Goal: Complete application form

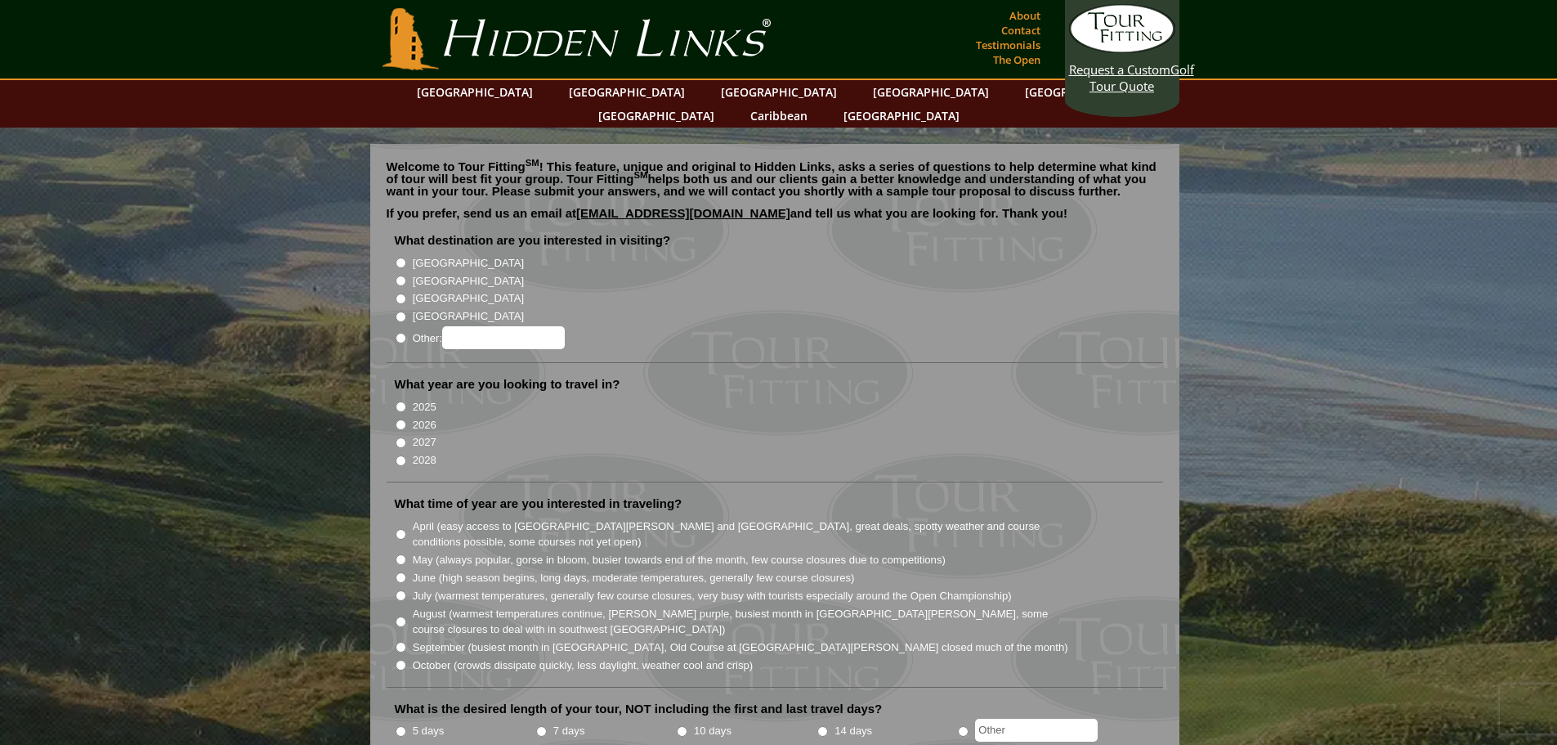
click at [428, 255] on label "[GEOGRAPHIC_DATA]" at bounding box center [468, 263] width 111 height 16
click at [406, 257] on input "[GEOGRAPHIC_DATA]" at bounding box center [401, 262] width 11 height 11
radio input "true"
click at [429, 273] on label "[GEOGRAPHIC_DATA]" at bounding box center [468, 281] width 111 height 16
click at [406, 275] on input "[GEOGRAPHIC_DATA]" at bounding box center [401, 280] width 11 height 11
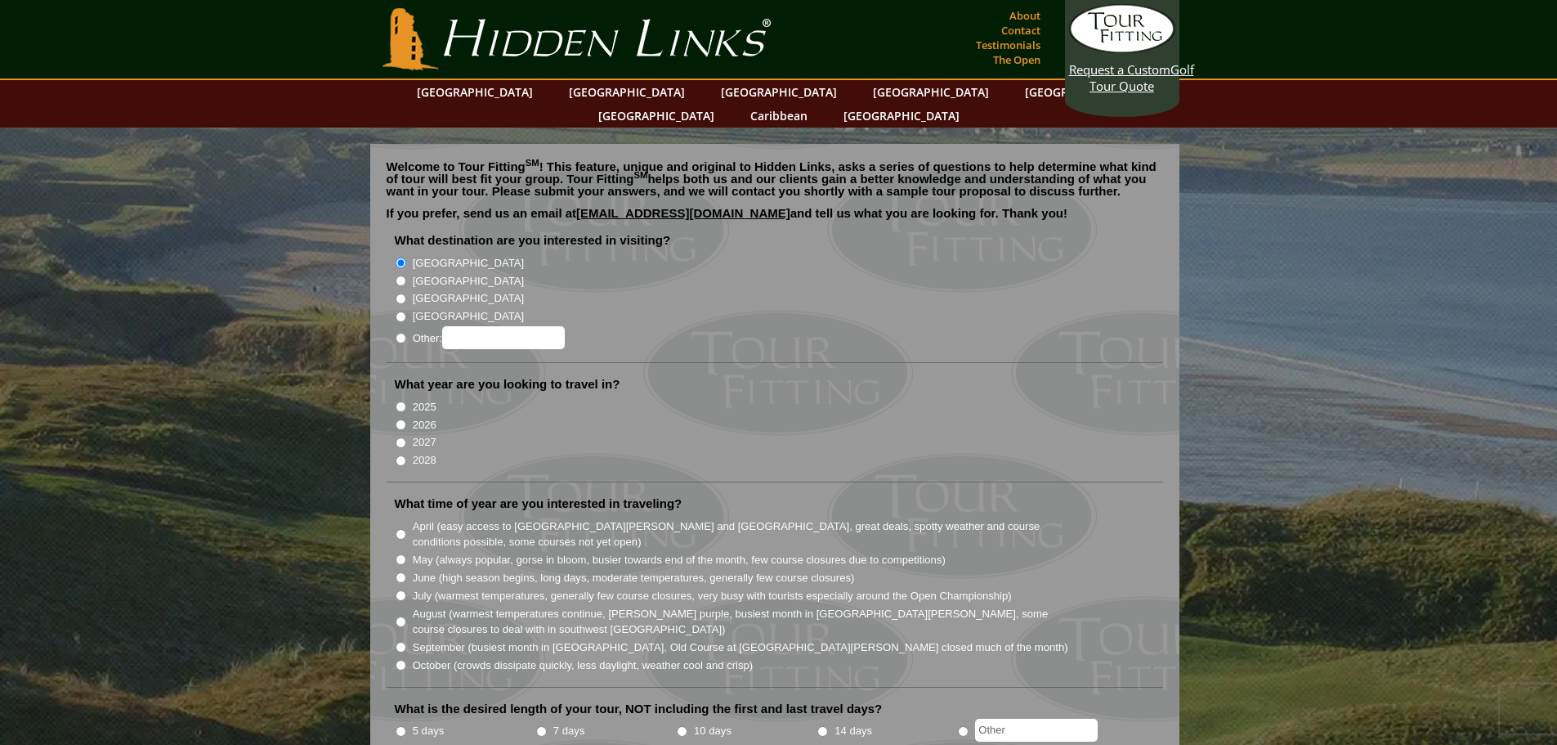
radio input "true"
click at [418, 417] on label "2026" at bounding box center [425, 425] width 24 height 16
click at [406, 419] on input "2026" at bounding box center [401, 424] width 11 height 11
radio input "true"
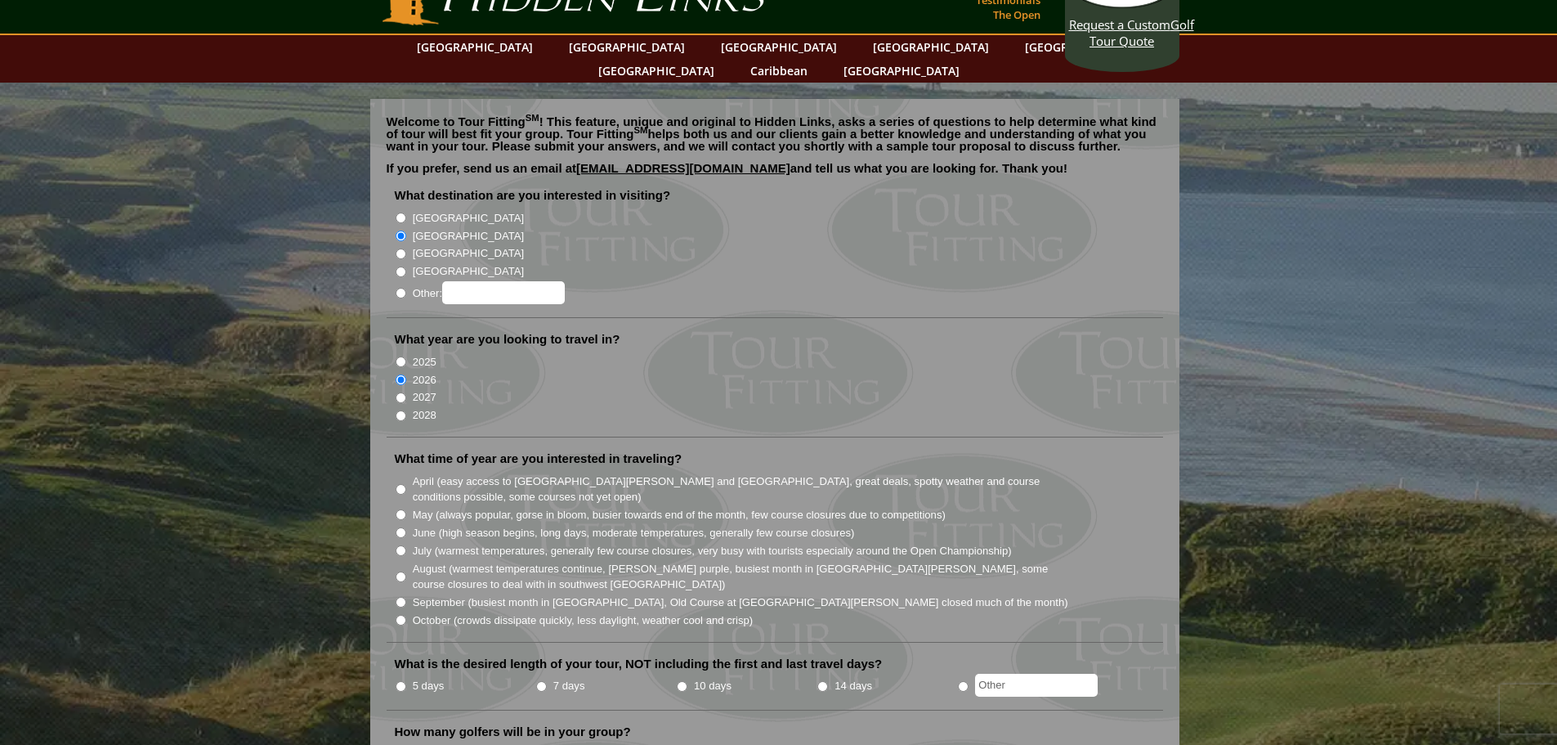
scroll to position [82, 0]
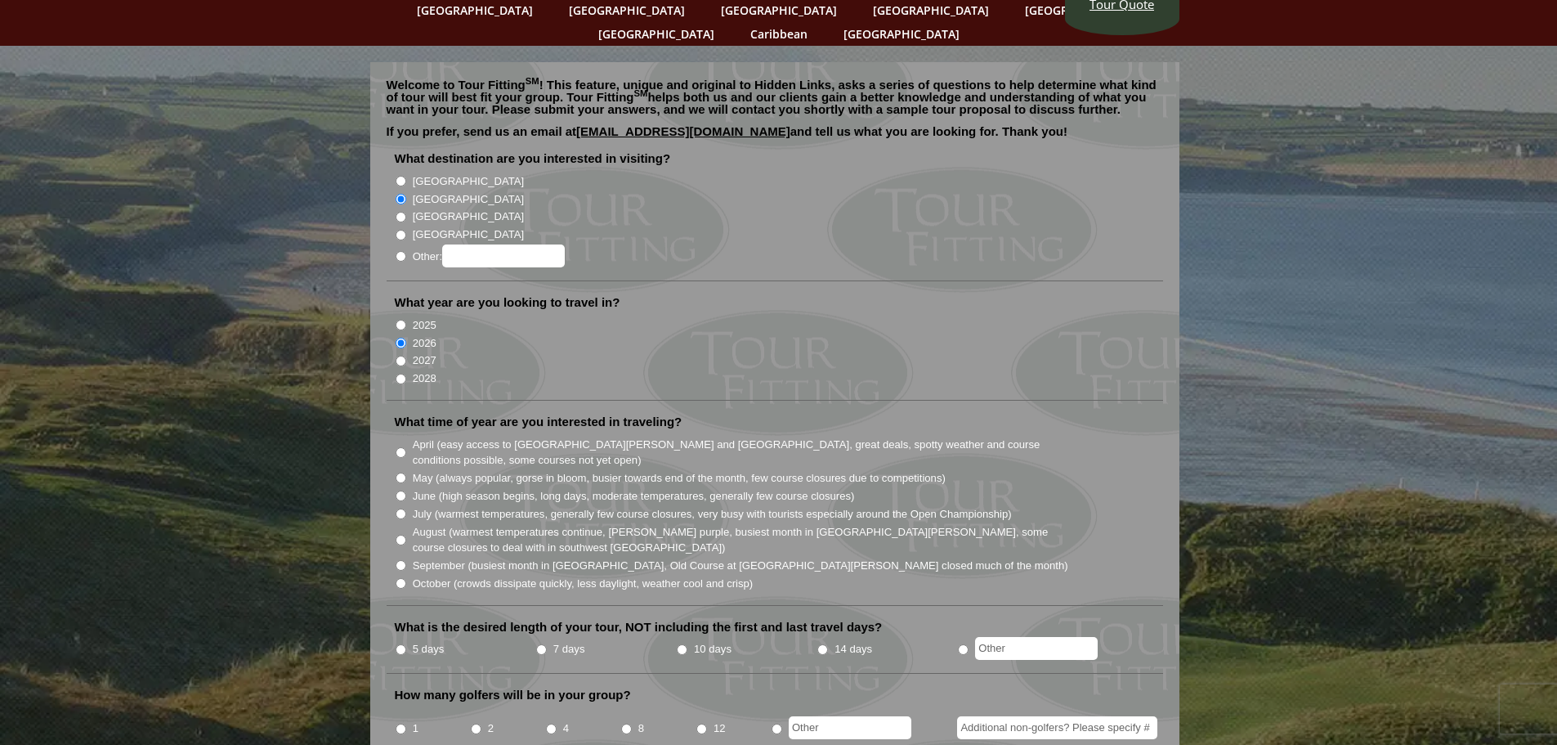
click at [455, 436] on label "April (easy access to [GEOGRAPHIC_DATA][PERSON_NAME] and [GEOGRAPHIC_DATA], gre…" at bounding box center [741, 452] width 657 height 32
click at [406, 447] on input "April (easy access to [GEOGRAPHIC_DATA][PERSON_NAME] and [GEOGRAPHIC_DATA], gre…" at bounding box center [401, 452] width 11 height 11
radio input "true"
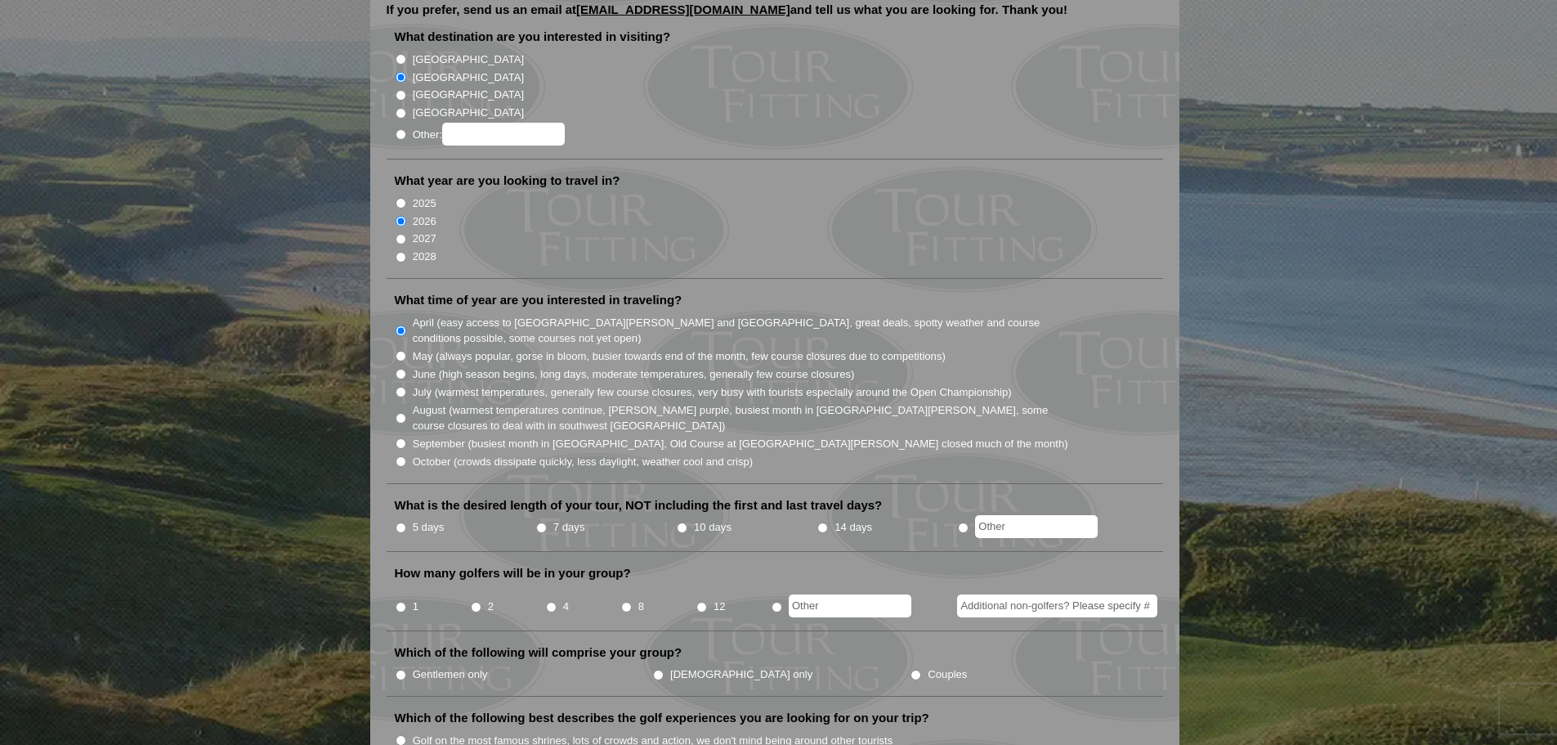
scroll to position [245, 0]
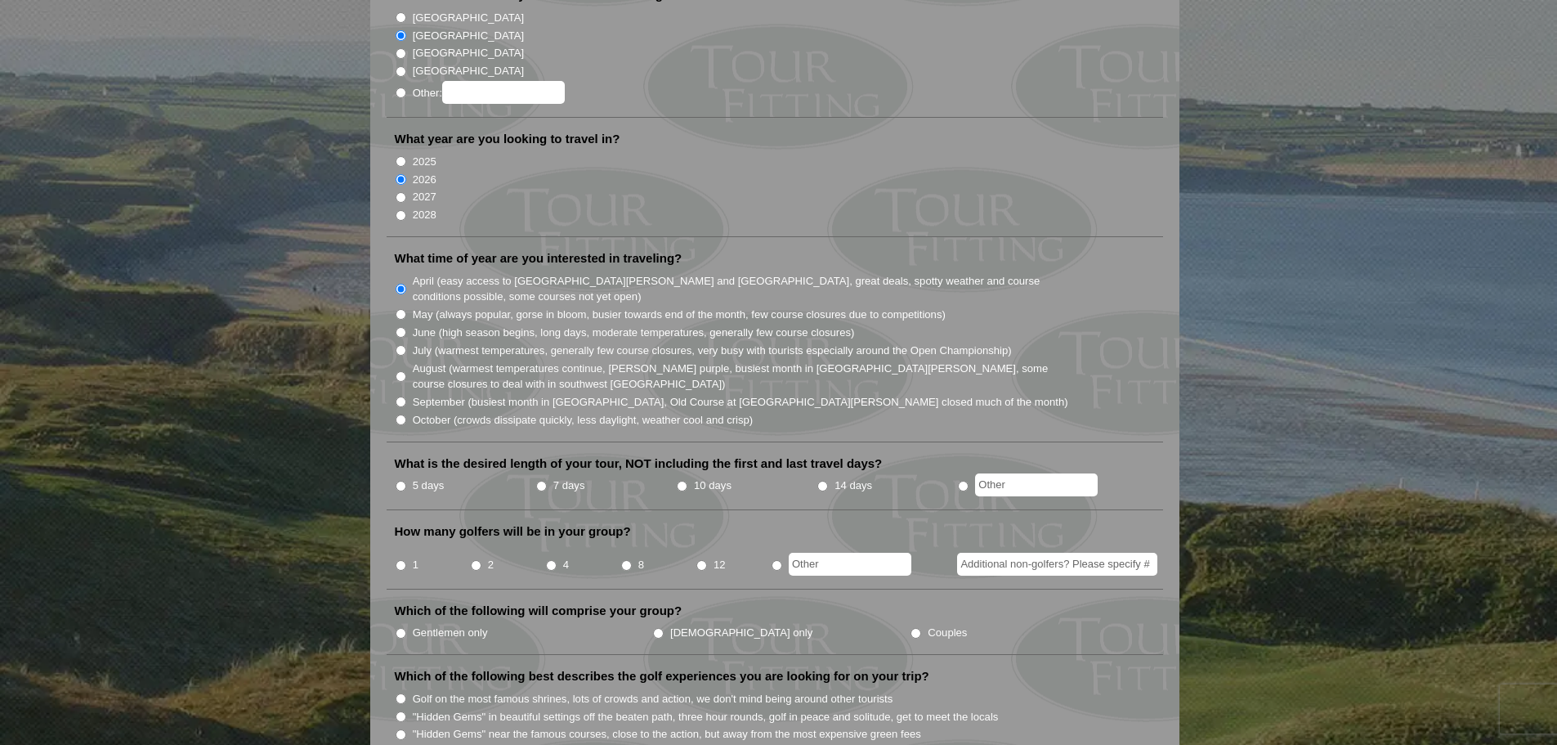
click at [398, 481] on input "5 days" at bounding box center [401, 486] width 11 height 11
radio input "true"
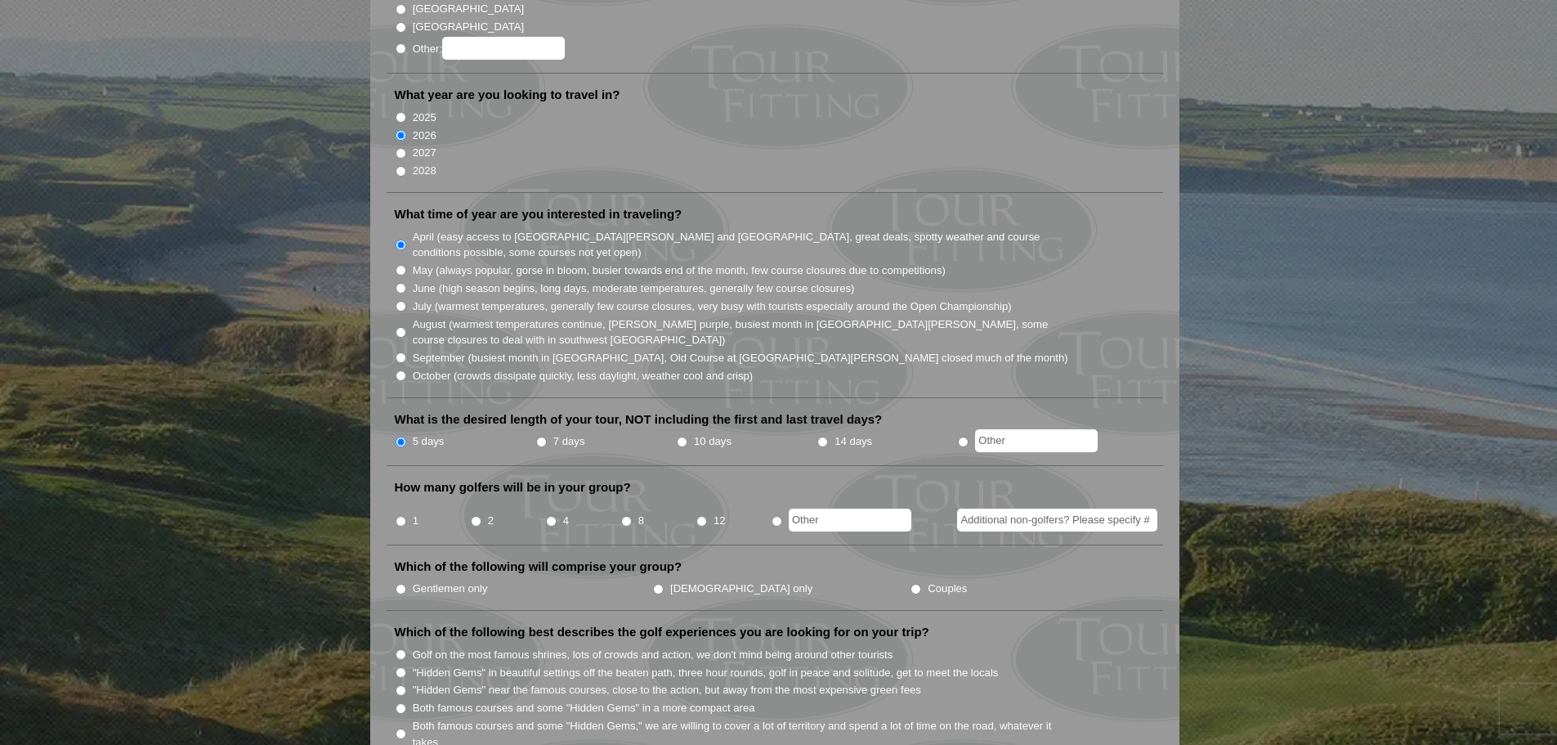
scroll to position [327, 0]
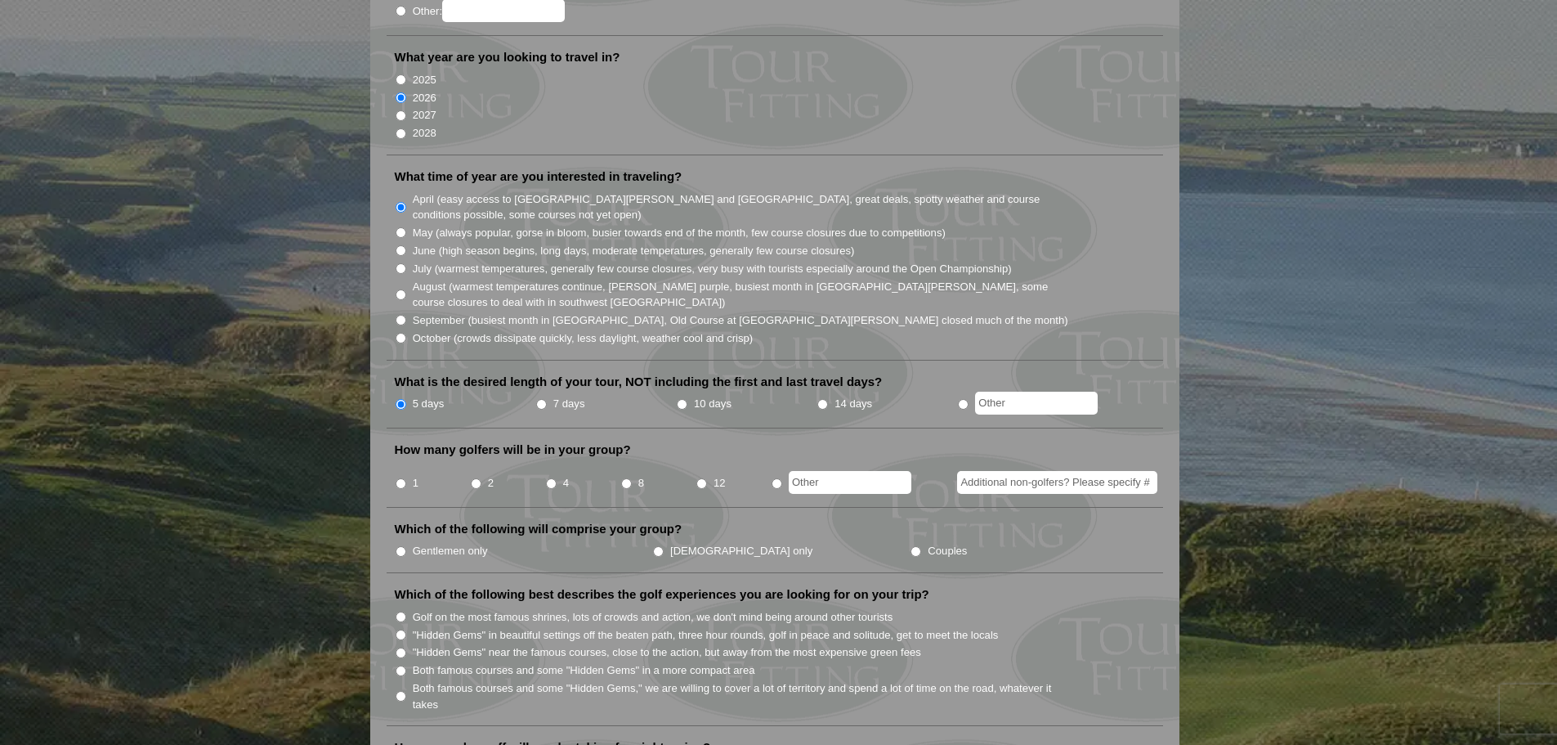
click at [550, 478] on input "4" at bounding box center [551, 483] width 11 height 11
radio input "true"
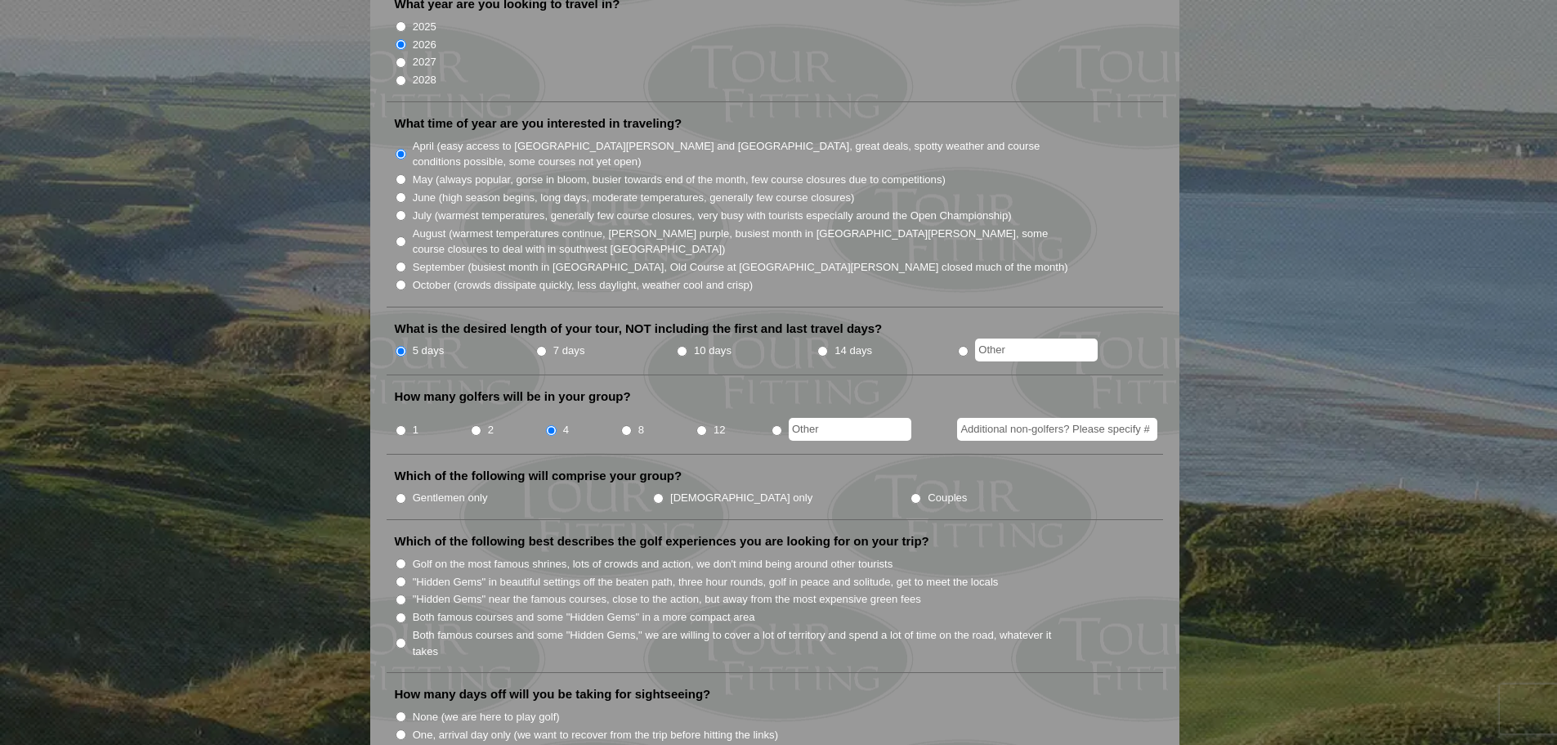
scroll to position [409, 0]
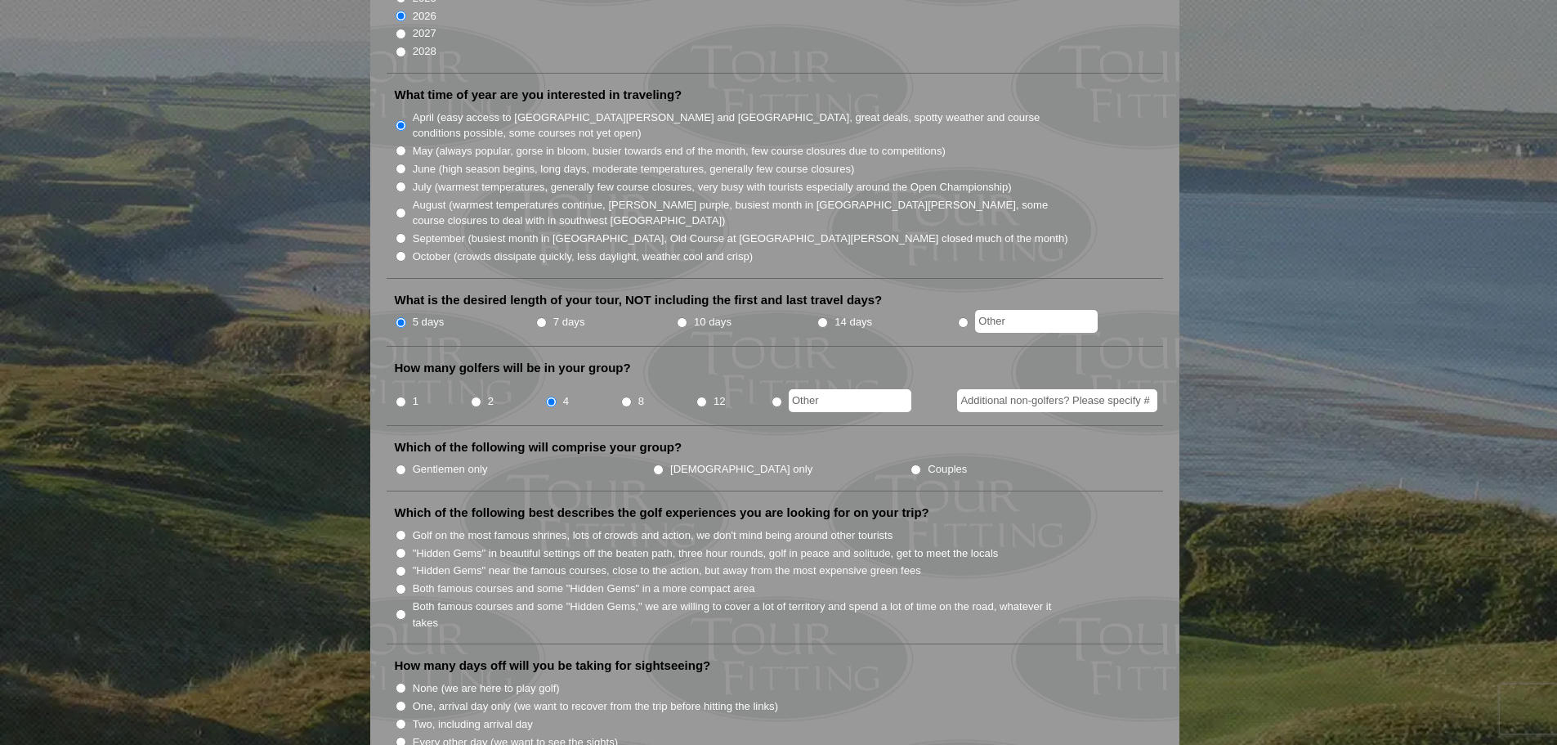
click at [440, 461] on label "Gentlemen only" at bounding box center [450, 469] width 75 height 16
click at [406, 464] on input "Gentlemen only" at bounding box center [401, 469] width 11 height 11
radio input "true"
click at [539, 580] on label "Both famous courses and some "Hidden Gems" in a more compact area" at bounding box center [584, 588] width 342 height 16
click at [406, 584] on input "Both famous courses and some "Hidden Gems" in a more compact area" at bounding box center [401, 589] width 11 height 11
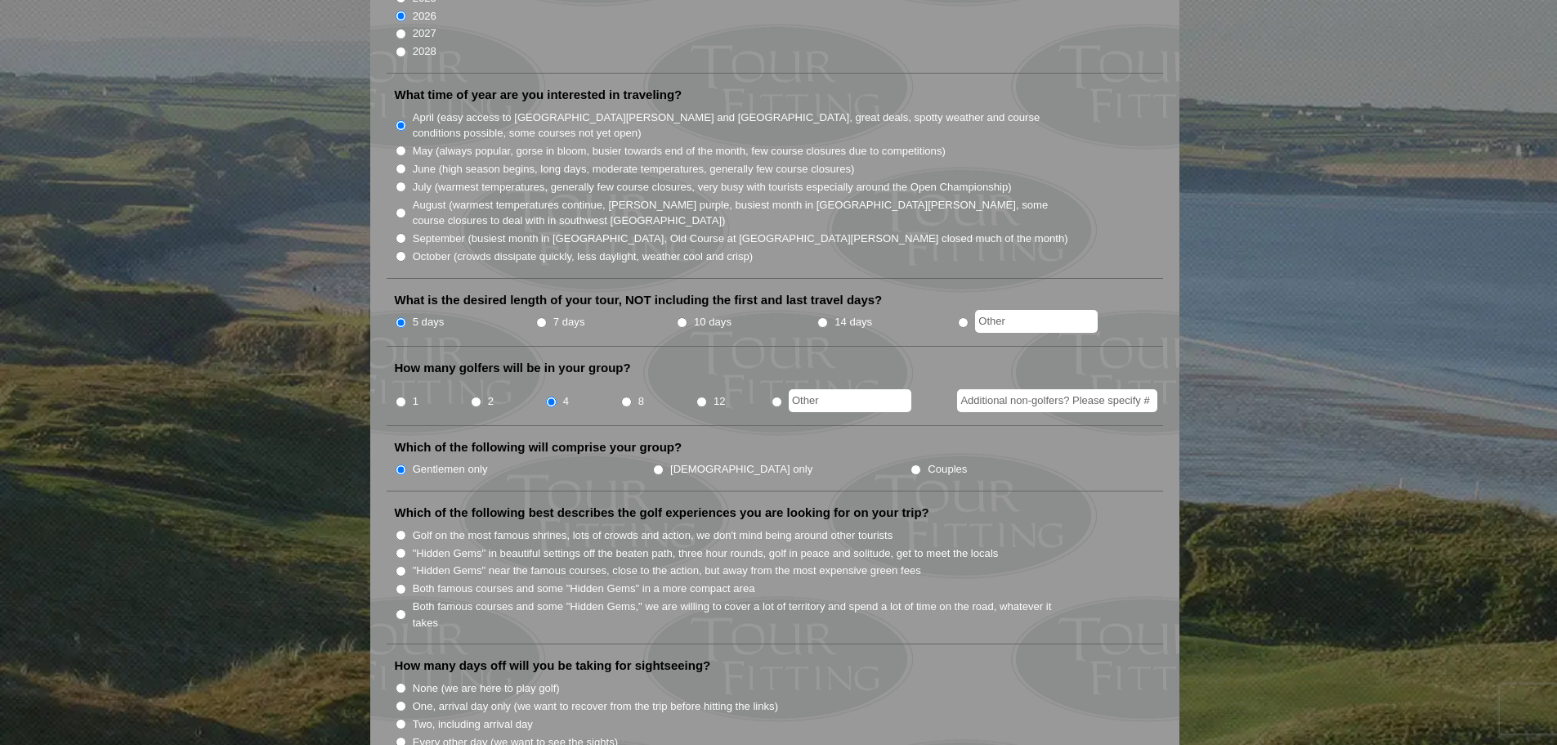
radio input "true"
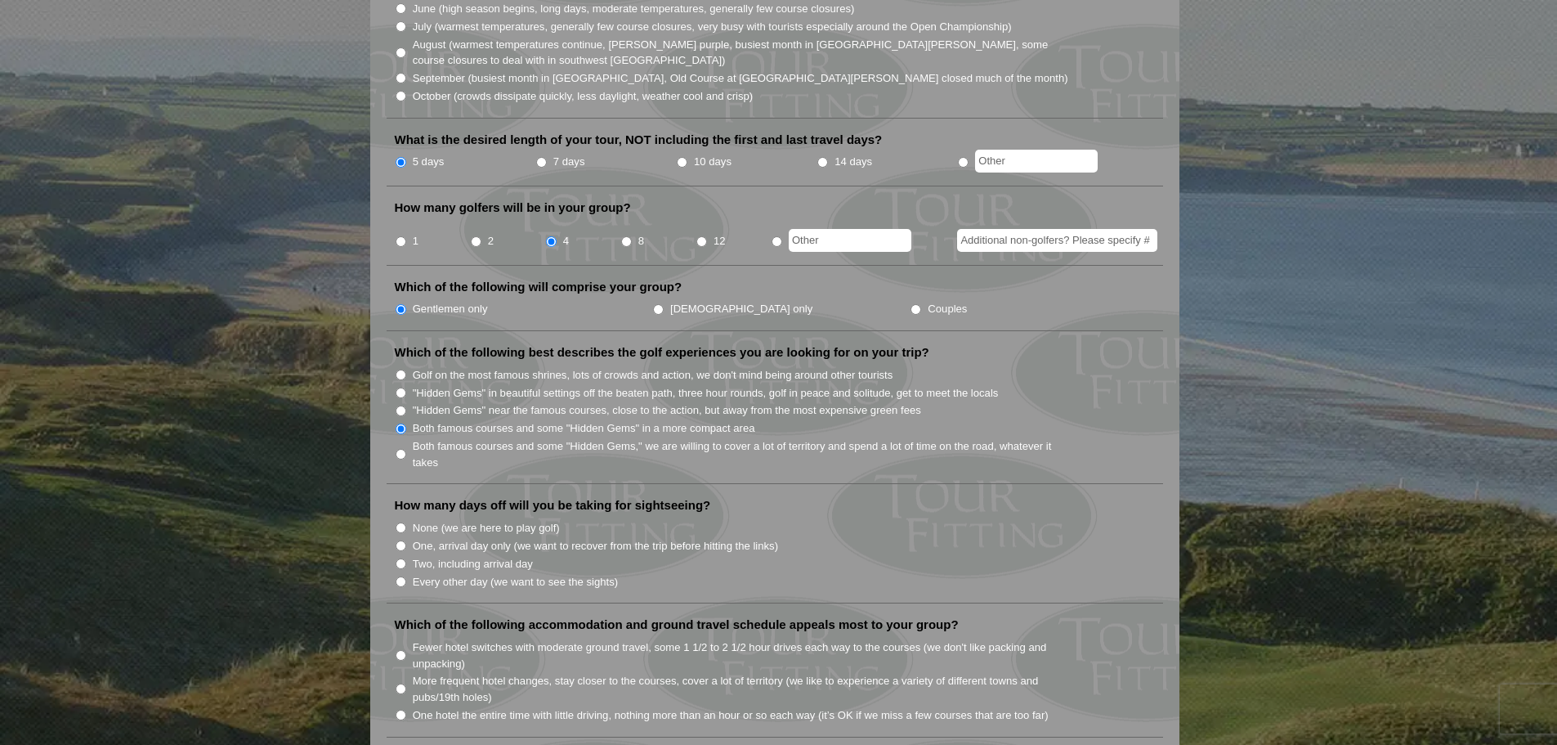
scroll to position [572, 0]
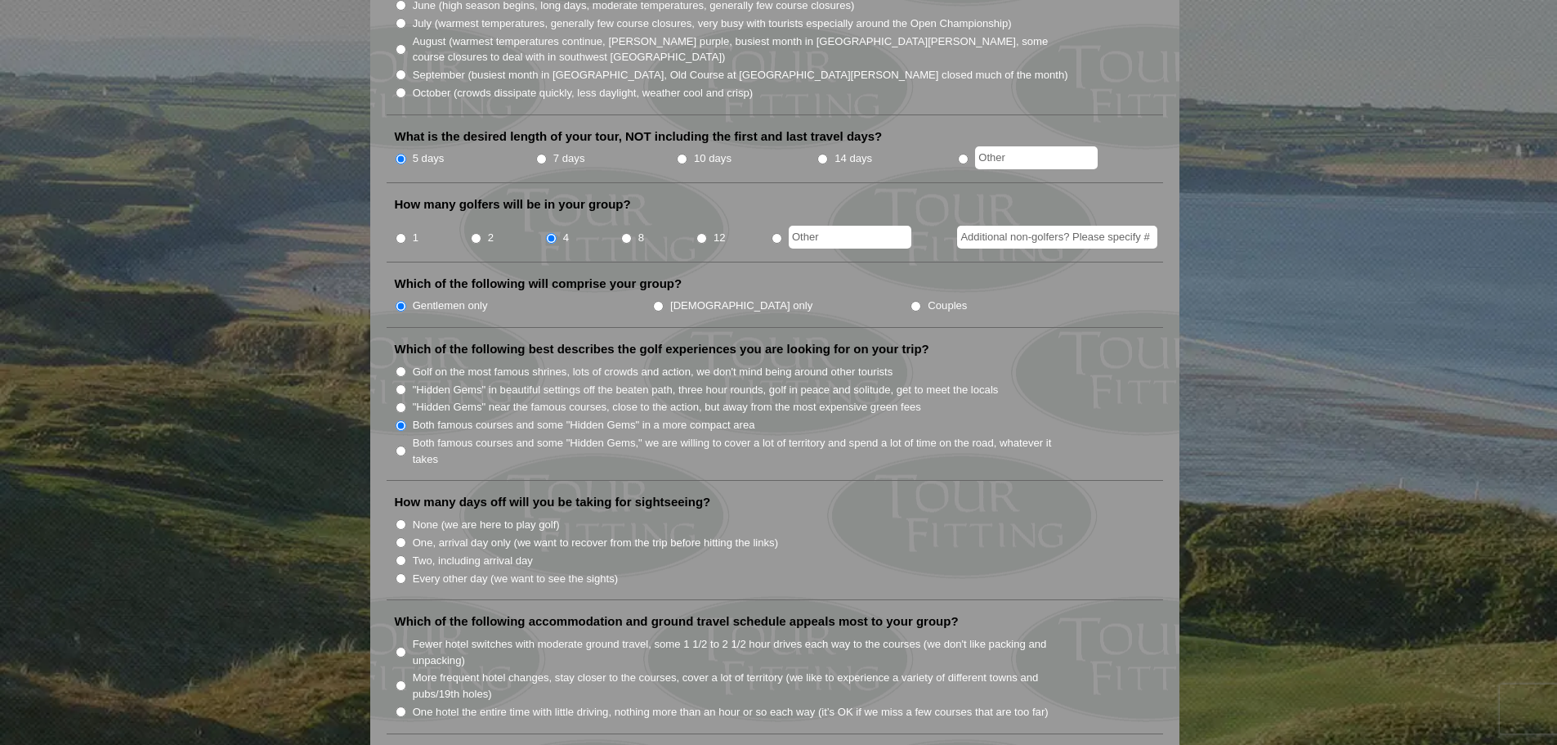
click at [456, 517] on label "None (we are here to play golf)" at bounding box center [486, 525] width 147 height 16
click at [406, 519] on input "None (we are here to play golf)" at bounding box center [401, 524] width 11 height 11
radio input "true"
click at [588, 534] on label "One, arrival day only (we want to recover from the trip before hitting the link…" at bounding box center [595, 542] width 365 height 16
click at [406, 537] on input "One, arrival day only (we want to recover from the trip before hitting the link…" at bounding box center [401, 542] width 11 height 11
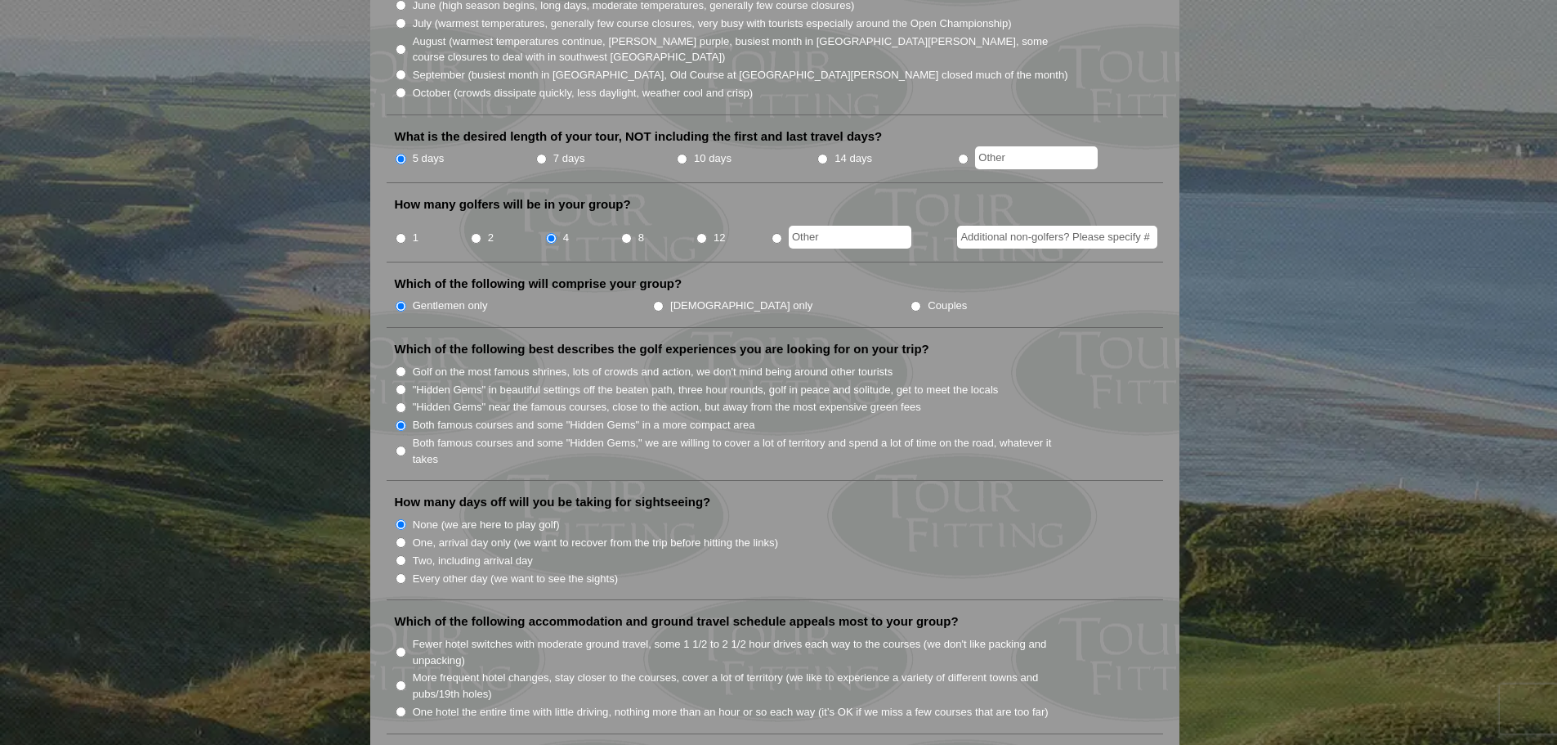
radio input "true"
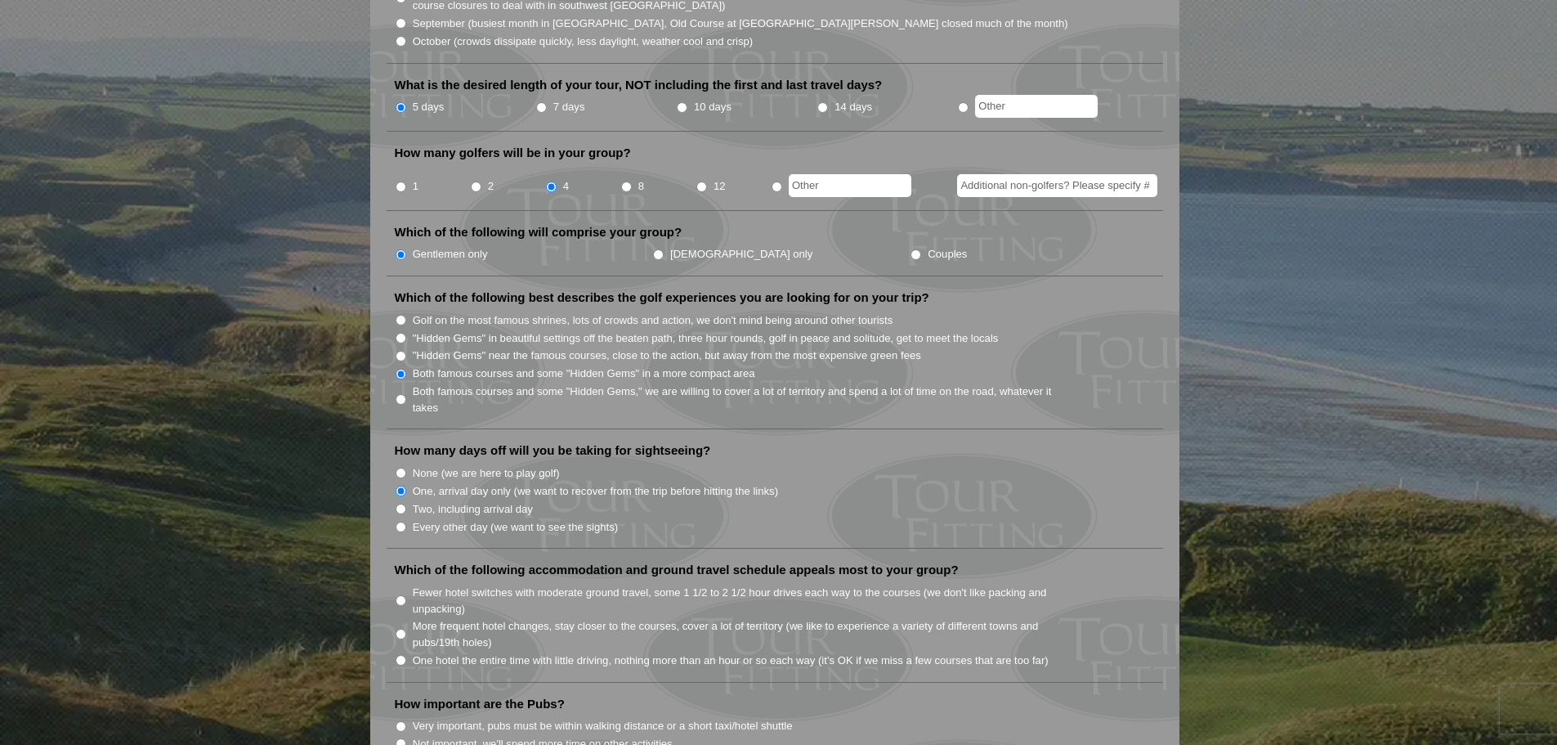
scroll to position [736, 0]
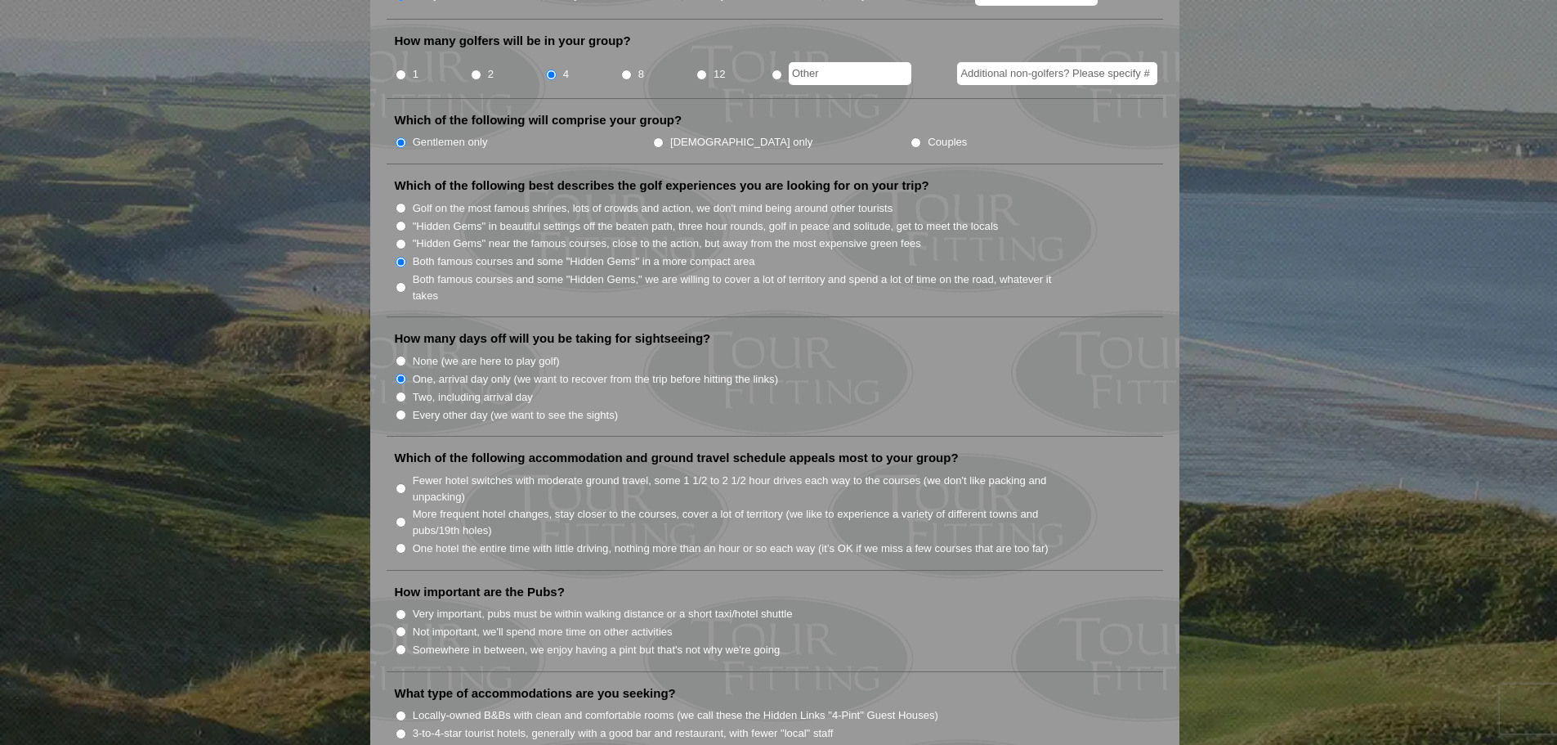
click at [546, 472] on label "Fewer hotel switches with moderate ground travel, some 1 1/2 to 2 1/2 hour driv…" at bounding box center [741, 488] width 657 height 32
click at [406, 483] on input "Fewer hotel switches with moderate ground travel, some 1 1/2 to 2 1/2 hour driv…" at bounding box center [401, 488] width 11 height 11
radio input "true"
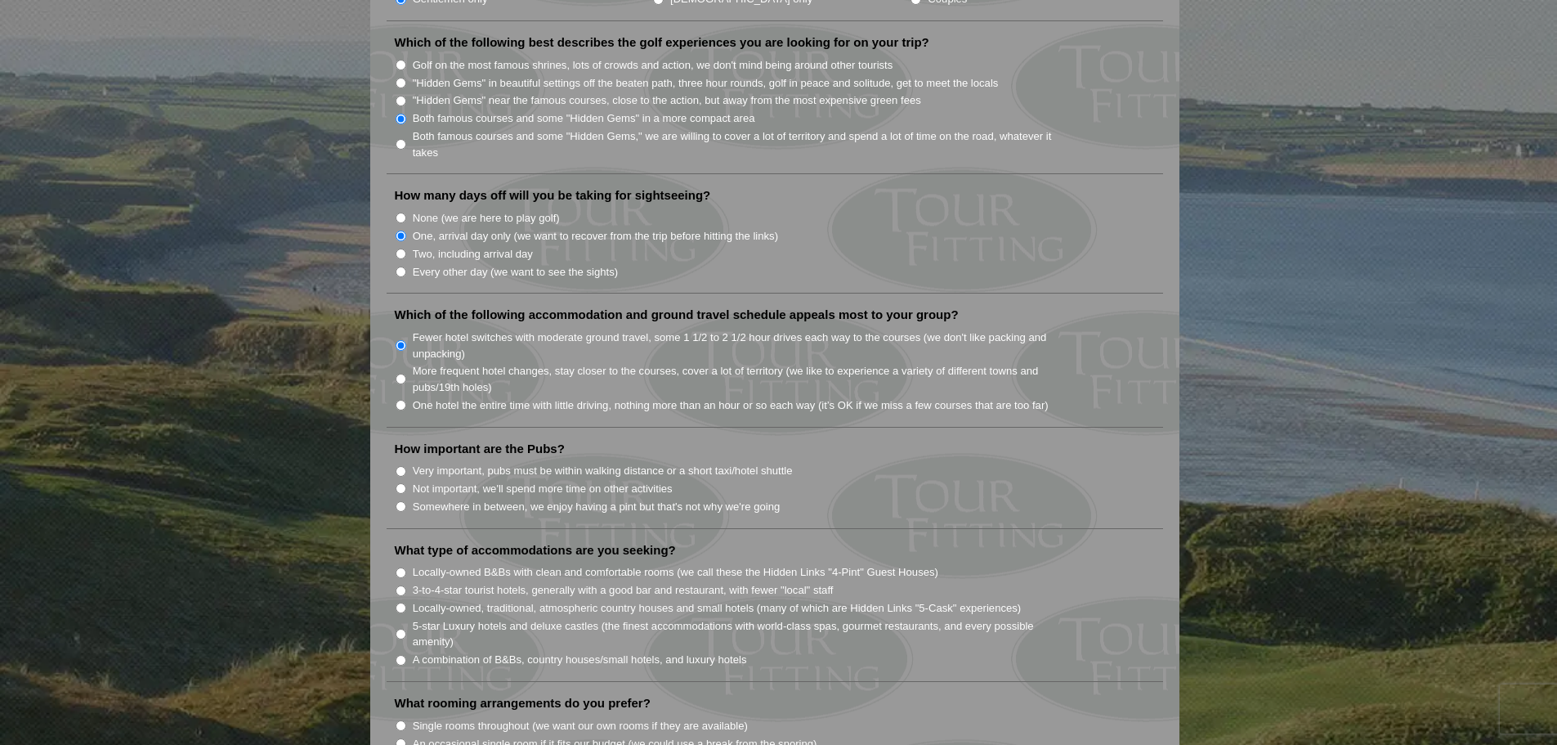
scroll to position [1062, 0]
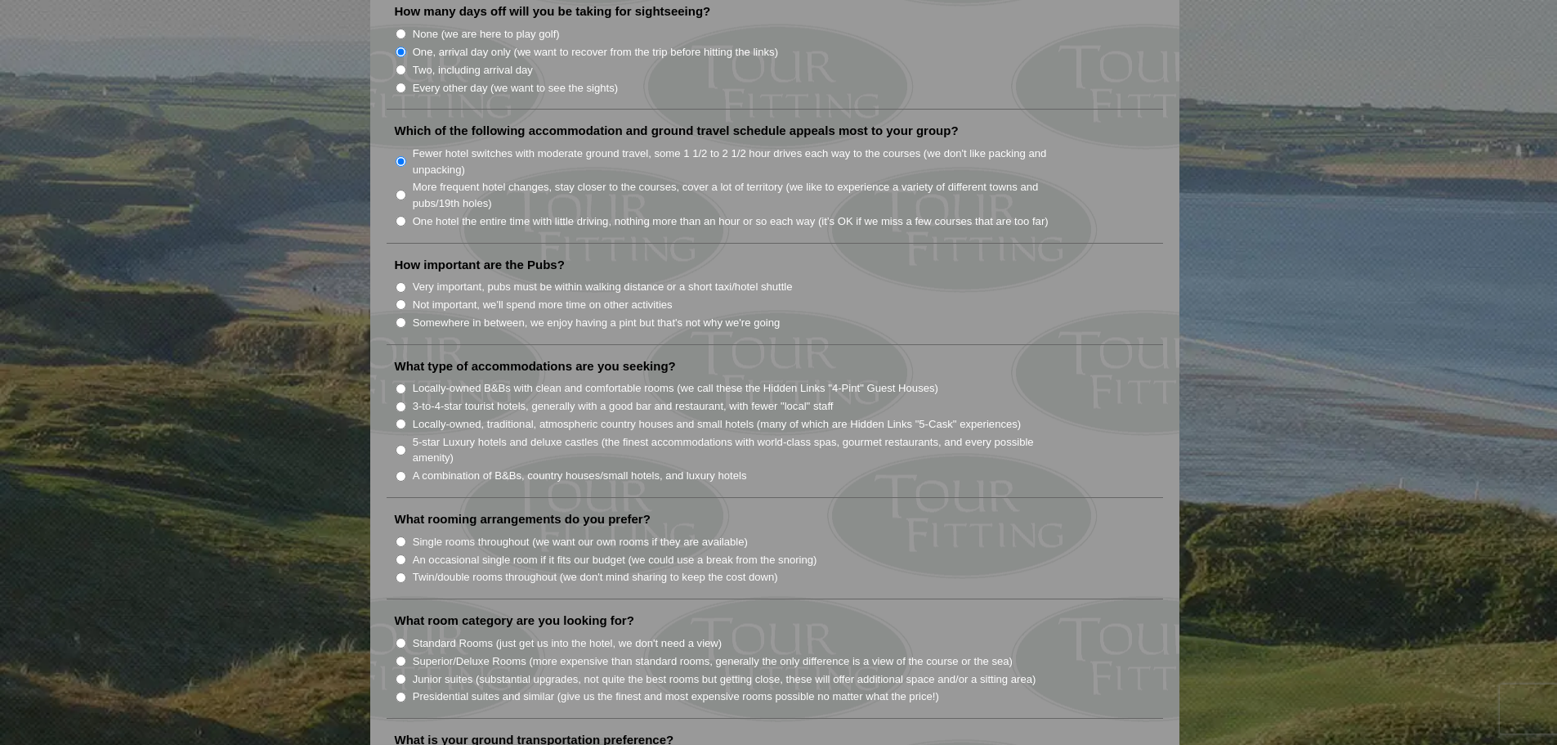
click at [490, 279] on label "Very important, pubs must be within walking distance or a short taxi/hotel shut…" at bounding box center [603, 287] width 380 height 16
click at [406, 282] on input "Very important, pubs must be within walking distance or a short taxi/hotel shut…" at bounding box center [401, 287] width 11 height 11
radio input "true"
click at [442, 416] on label "Locally-owned, traditional, atmospheric country houses and small hotels (many o…" at bounding box center [717, 424] width 609 height 16
click at [406, 418] on input "Locally-owned, traditional, atmospheric country houses and small hotels (many o…" at bounding box center [401, 423] width 11 height 11
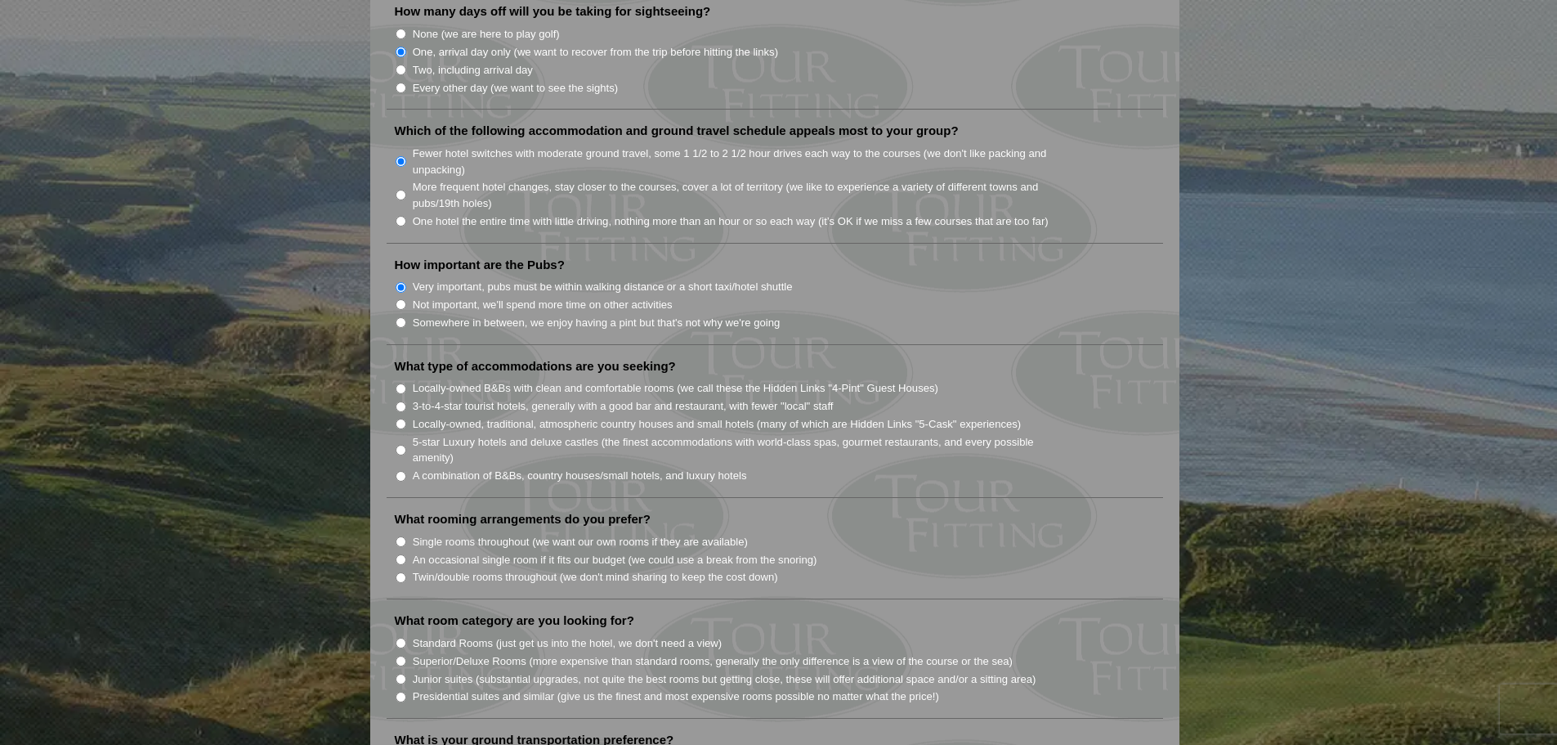
radio input "true"
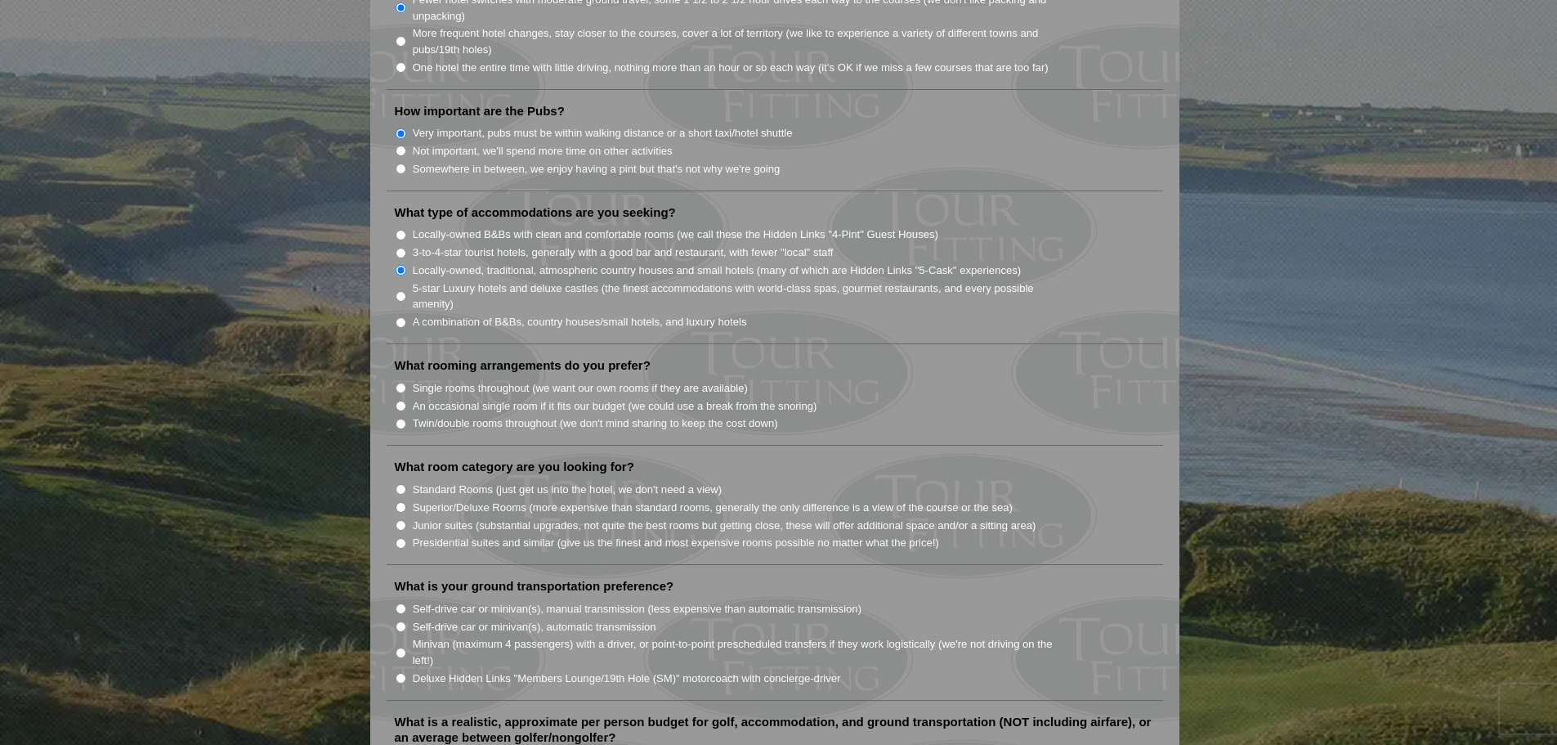
scroll to position [1226, 0]
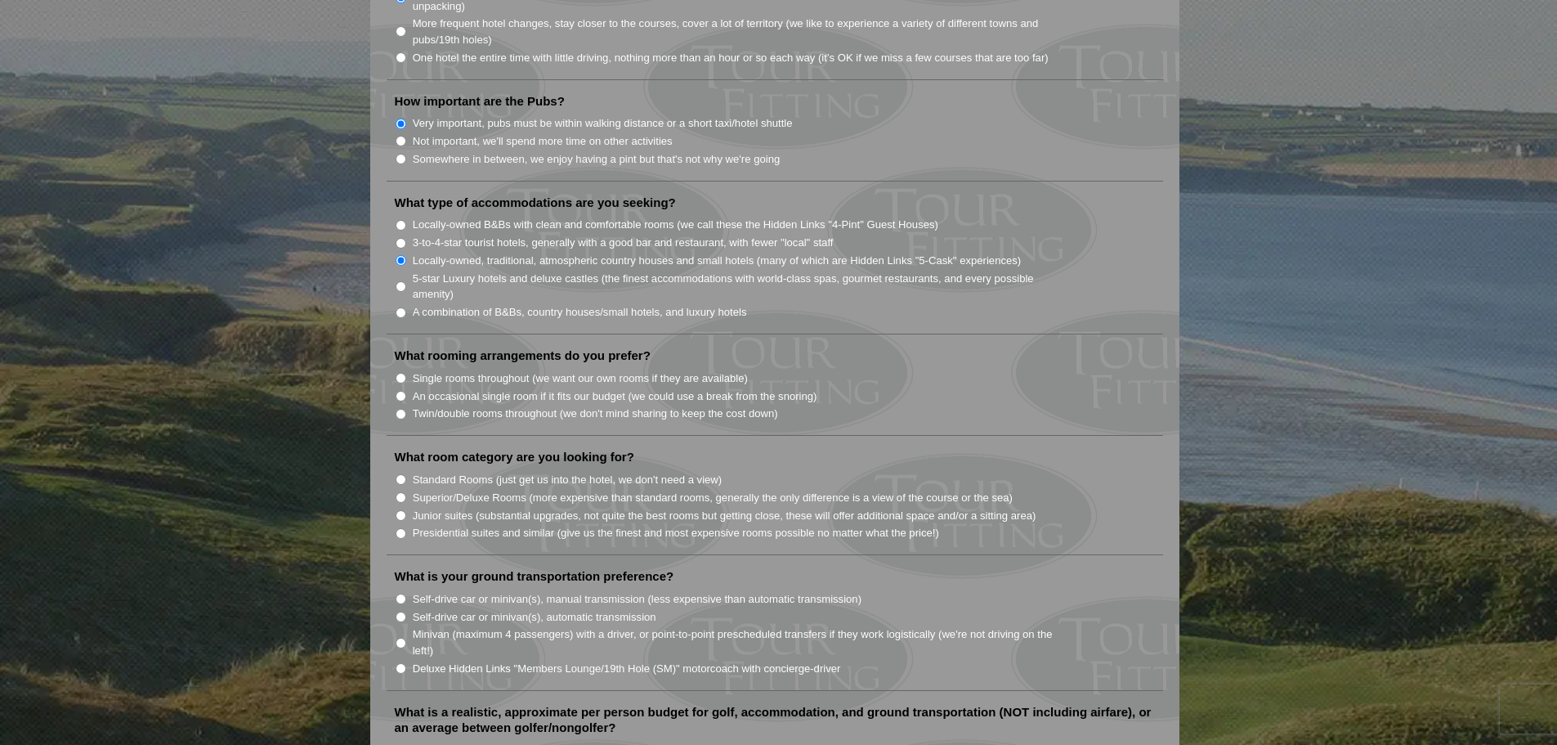
click at [597, 388] on label "An occasional single room if it fits our budget (we could use a break from the …" at bounding box center [615, 396] width 405 height 16
click at [406, 391] on input "An occasional single room if it fits our budget (we could use a break from the …" at bounding box center [401, 396] width 11 height 11
radio input "true"
click at [530, 405] on label "Twin/double rooms throughout (we don't mind sharing to keep the cost down)" at bounding box center [595, 413] width 365 height 16
click at [406, 409] on input "Twin/double rooms throughout (we don't mind sharing to keep the cost down)" at bounding box center [401, 414] width 11 height 11
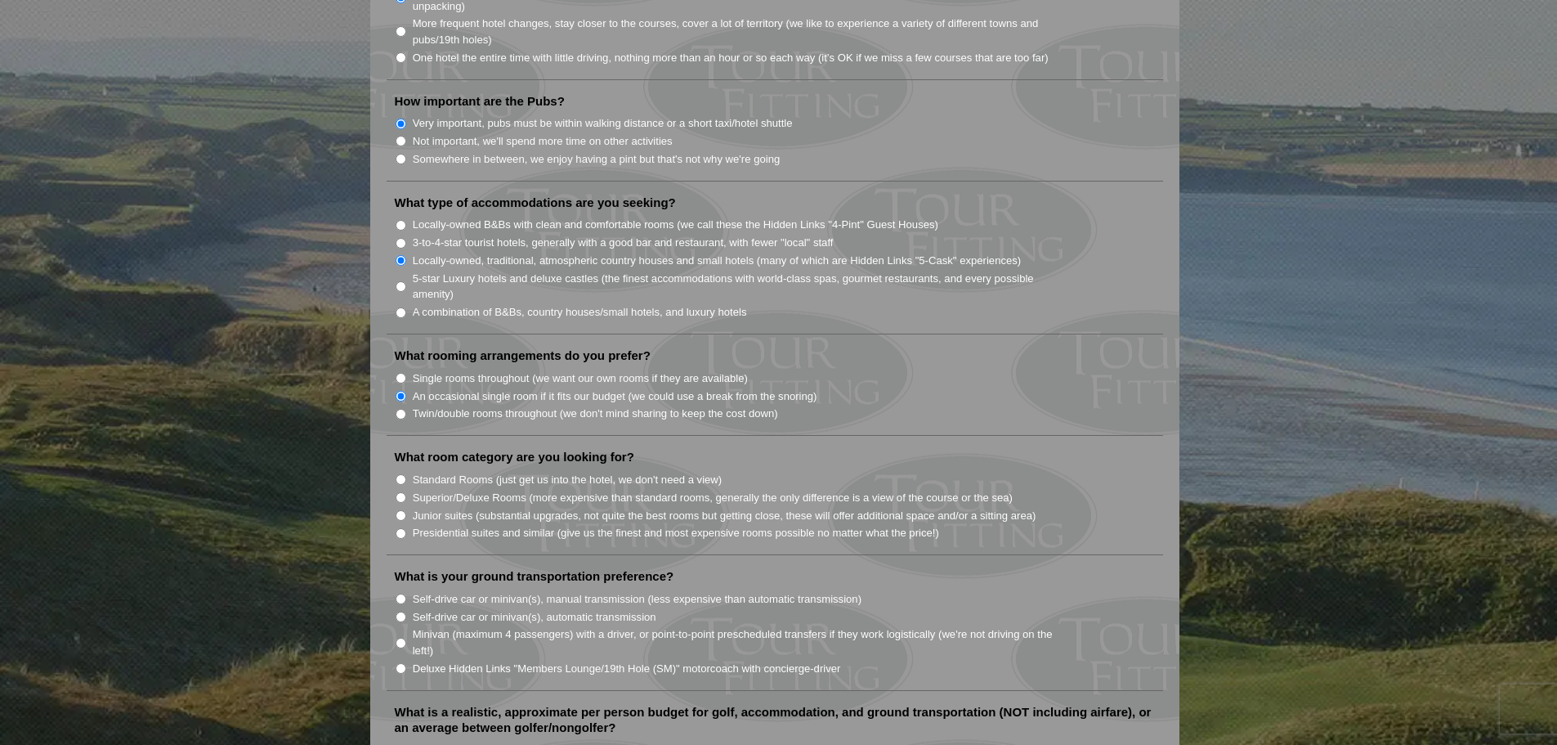
radio input "true"
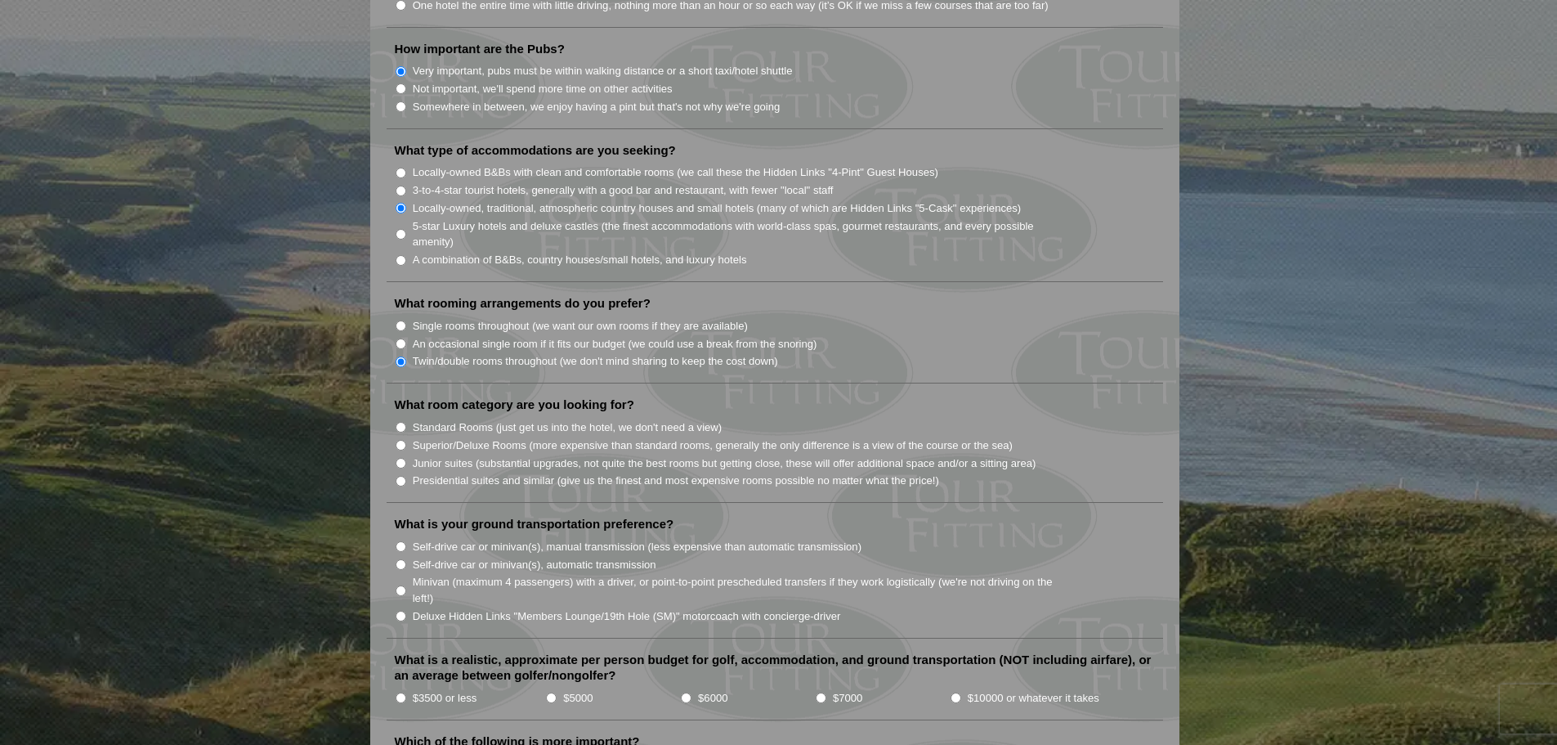
scroll to position [1308, 0]
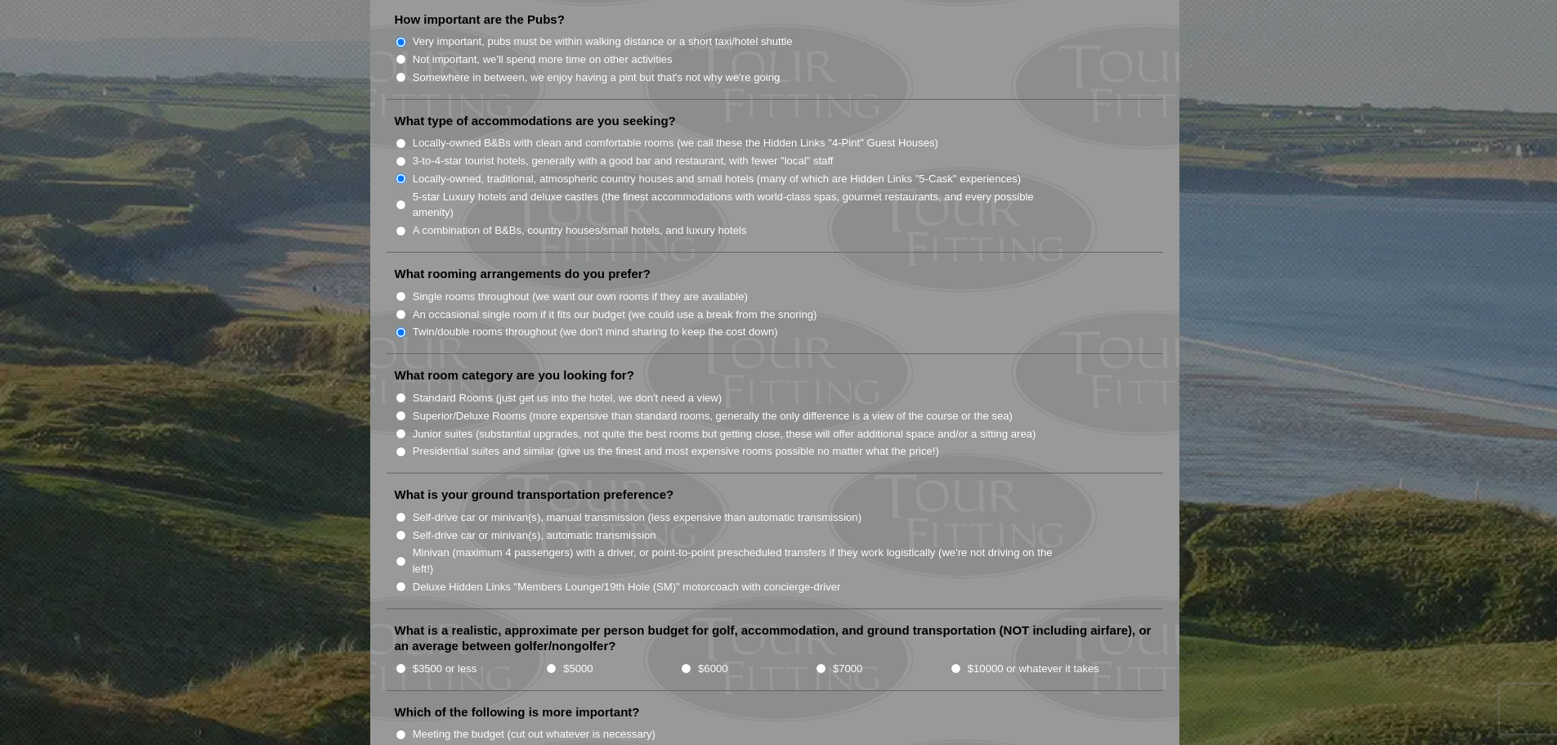
click at [527, 390] on label "Standard Rooms (just get us into the hotel, we don't need a view)" at bounding box center [568, 398] width 310 height 16
click at [406, 392] on input "Standard Rooms (just get us into the hotel, we don't need a view)" at bounding box center [401, 397] width 11 height 11
radio input "true"
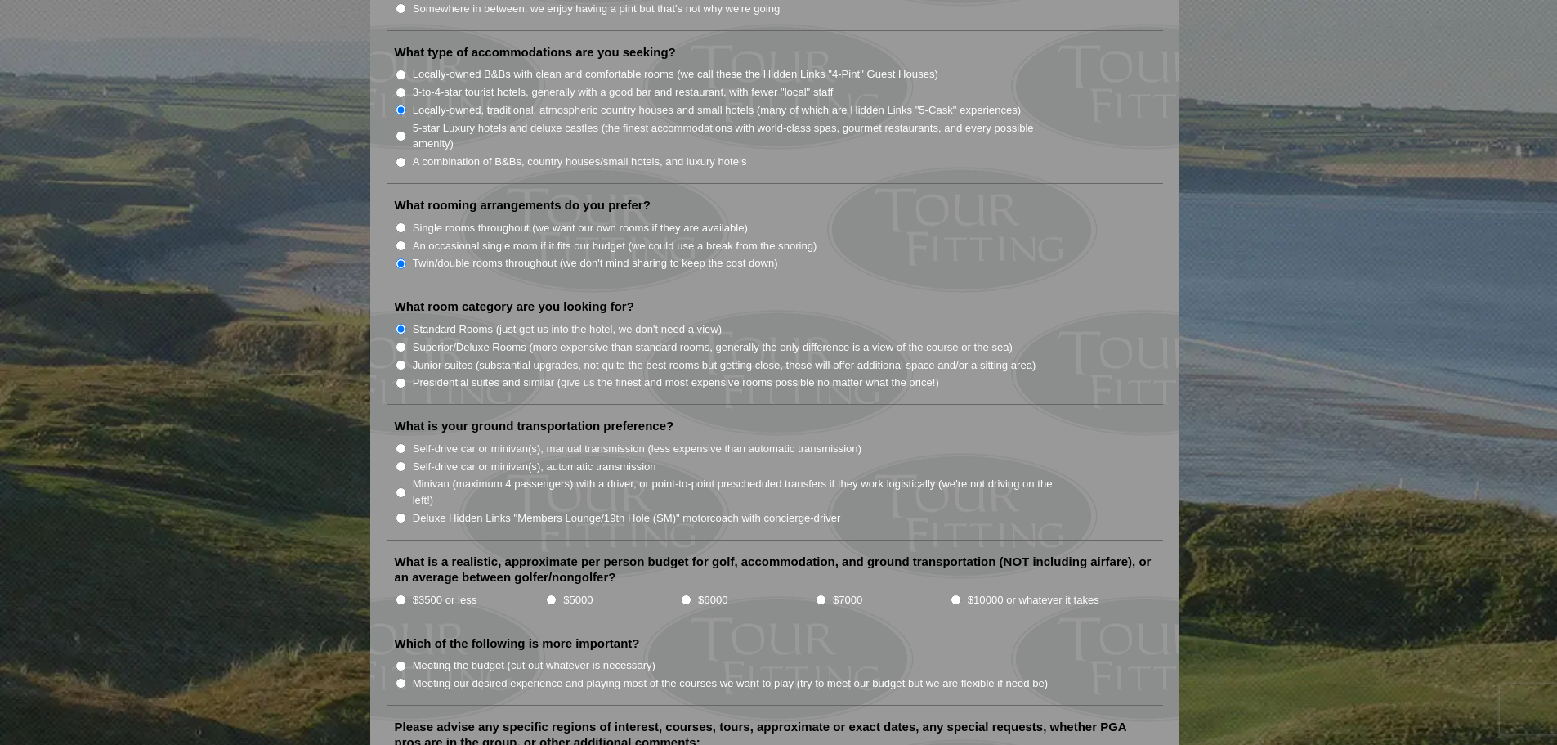
scroll to position [1471, 0]
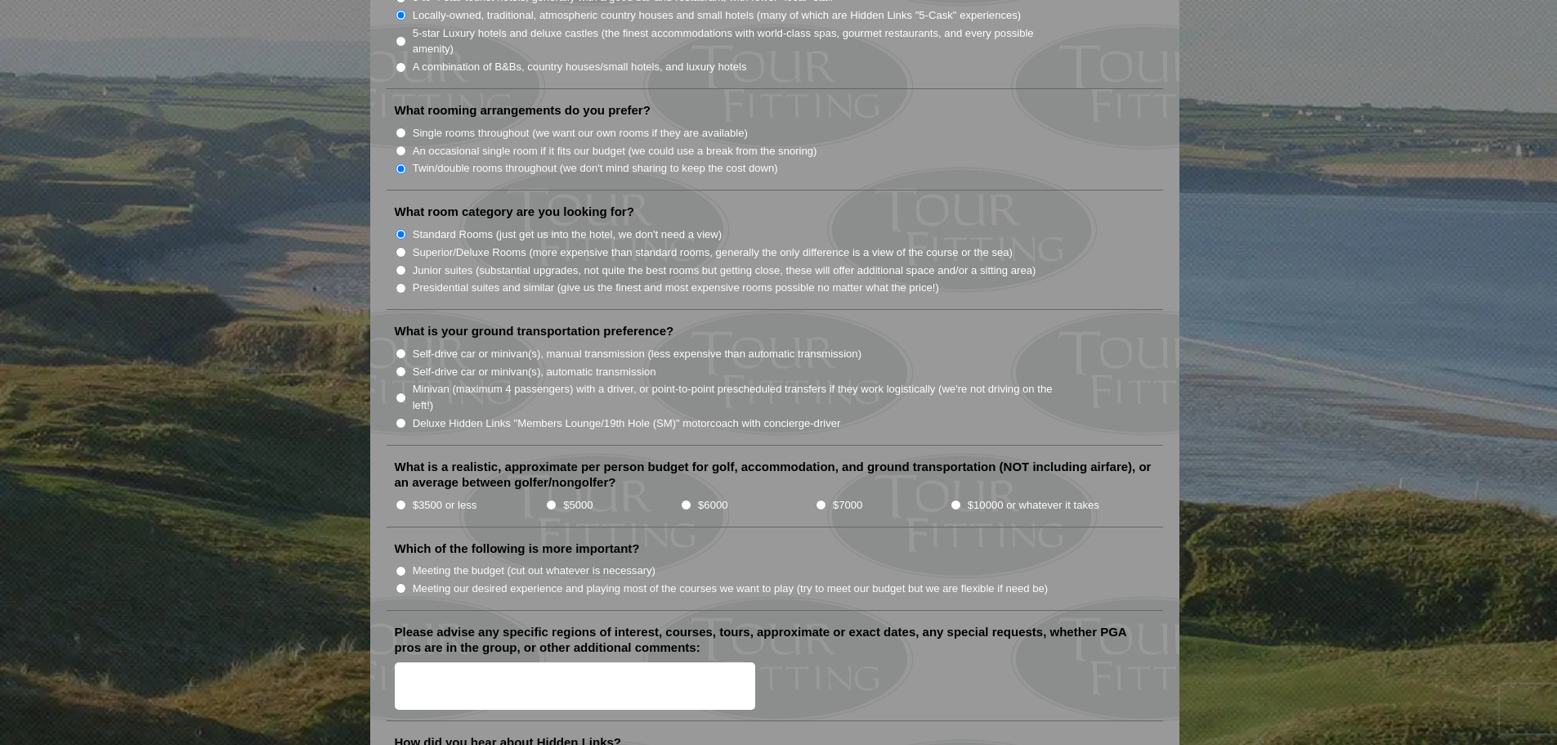
click at [461, 364] on label "Self-drive car or minivan(s), automatic transmission" at bounding box center [535, 372] width 244 height 16
click at [406, 366] on input "Self-drive car or minivan(s), automatic transmission" at bounding box center [401, 371] width 11 height 11
radio input "true"
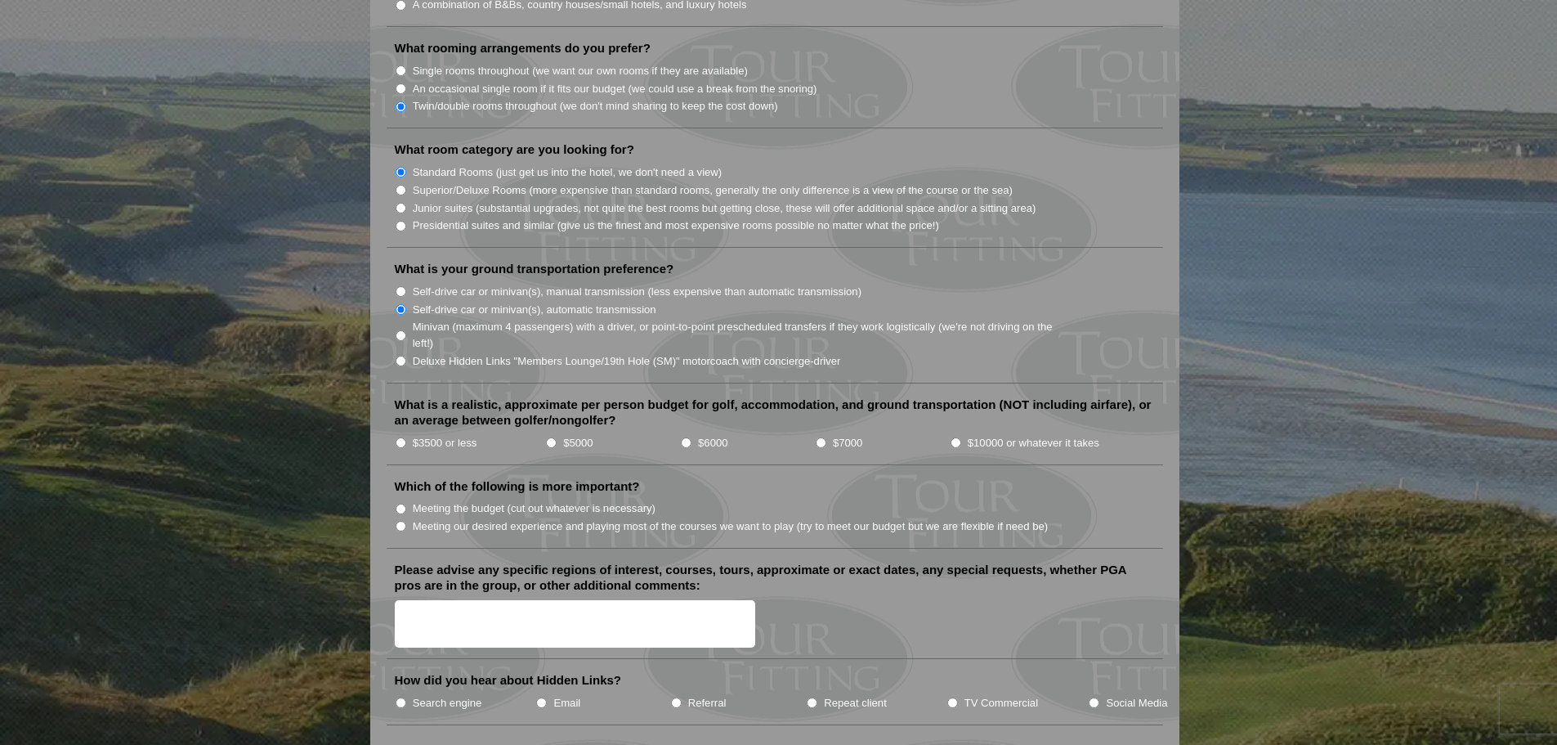
scroll to position [1634, 0]
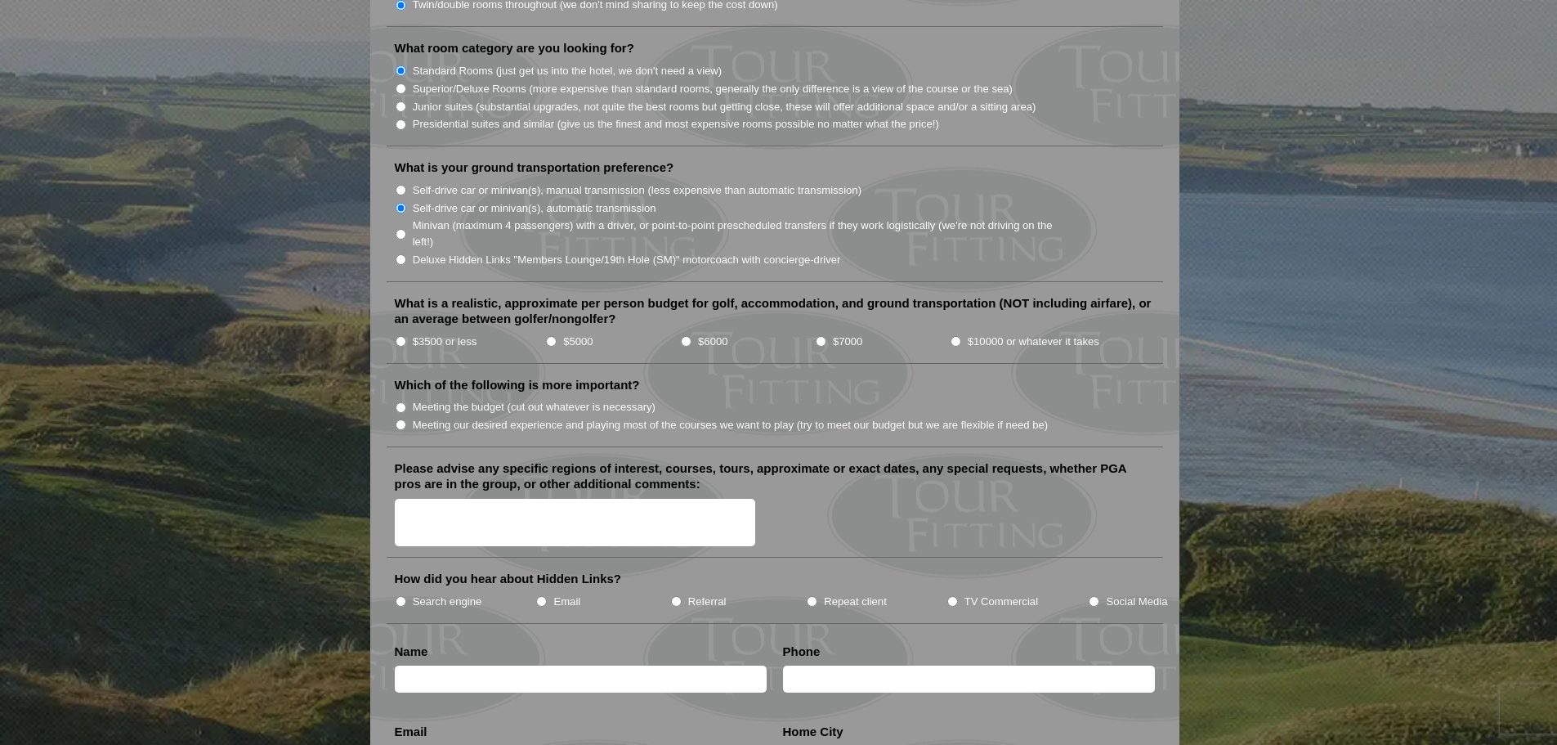
click at [457, 333] on label "$3500 or less" at bounding box center [445, 341] width 65 height 16
click at [406, 336] on input "$3500 or less" at bounding box center [401, 341] width 11 height 11
radio input "true"
click at [467, 399] on label "Meeting the budget (cut out whatever is necessary)" at bounding box center [534, 407] width 243 height 16
click at [406, 402] on input "Meeting the budget (cut out whatever is necessary)" at bounding box center [401, 407] width 11 height 11
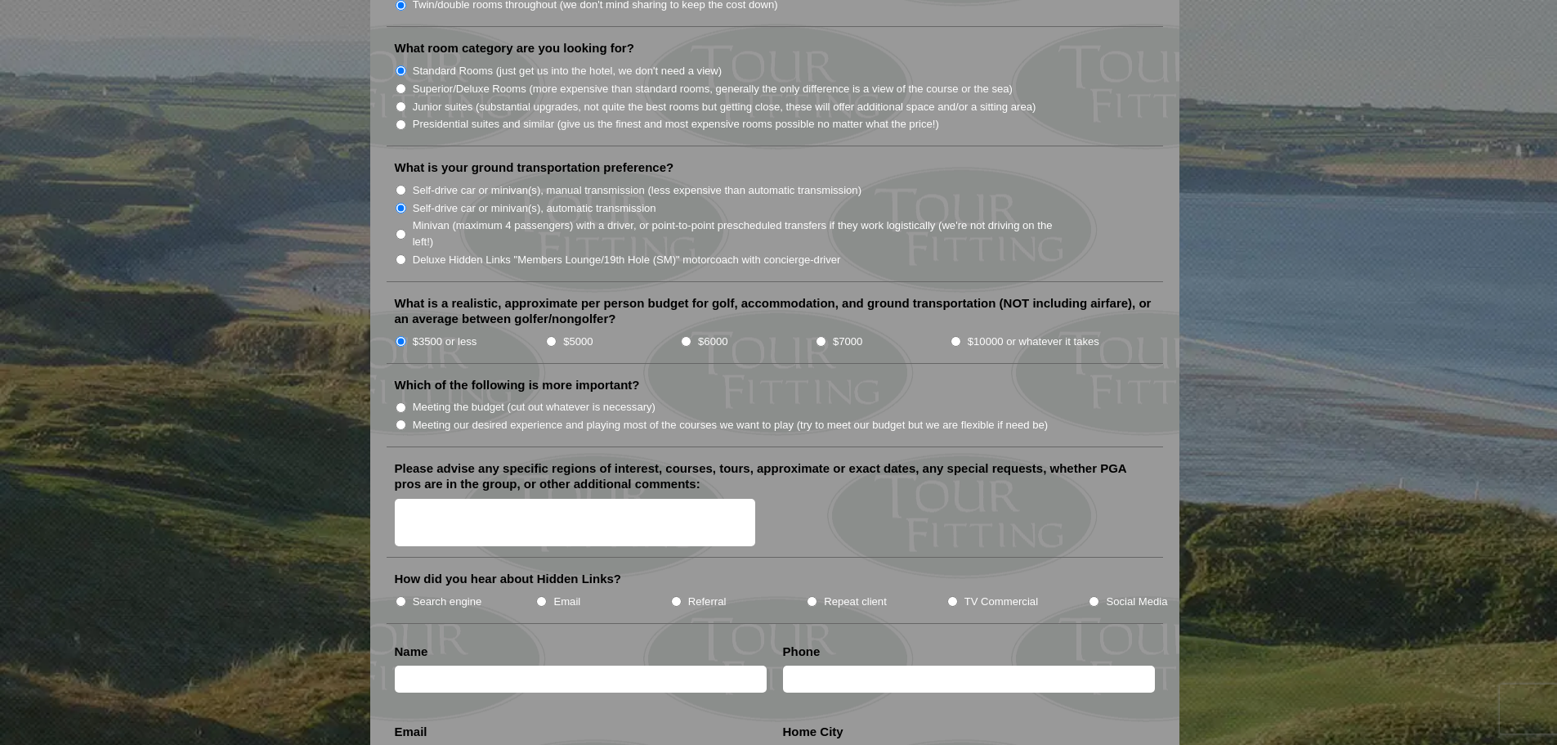
radio input "true"
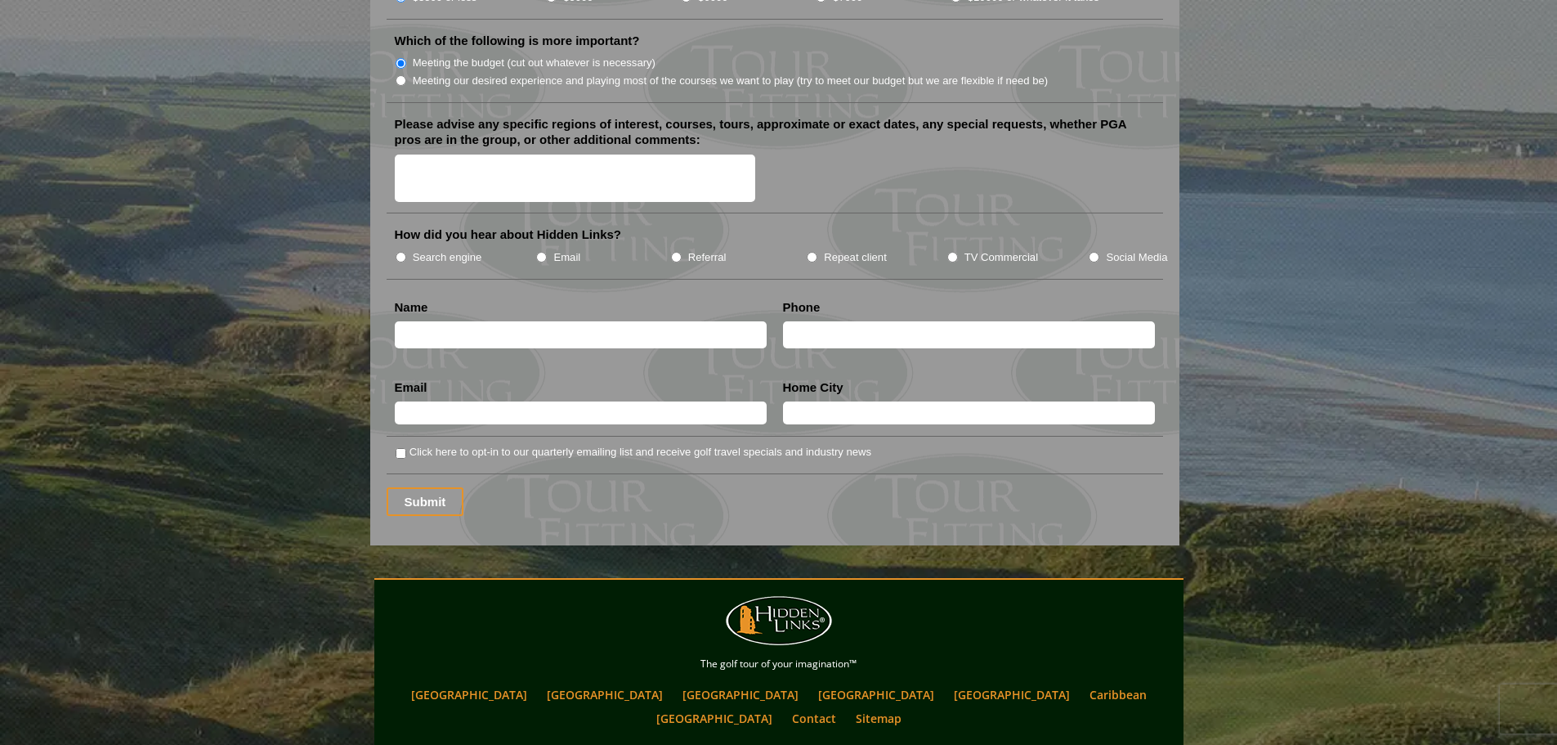
scroll to position [1961, 0]
